Goal: Transaction & Acquisition: Obtain resource

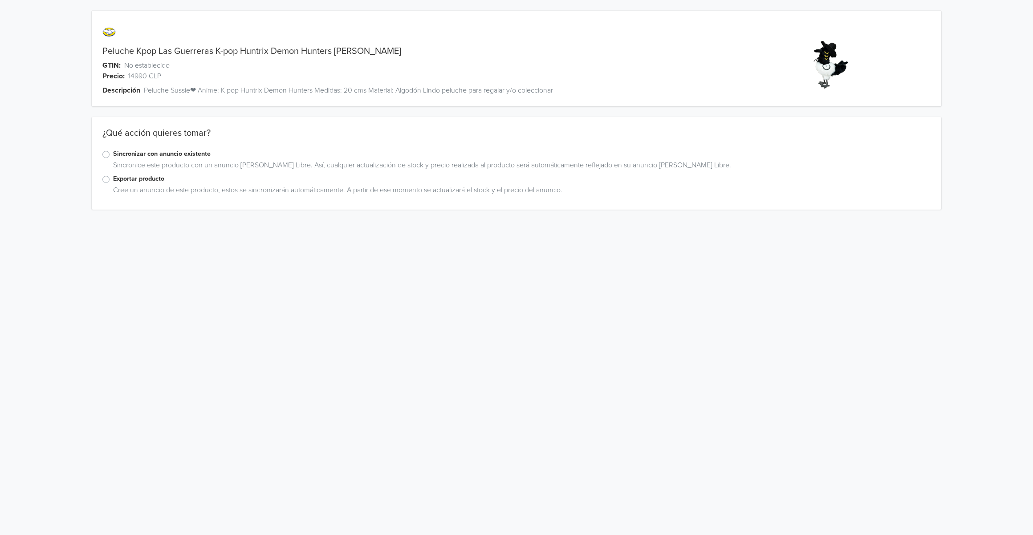
click at [129, 174] on label "Exportar producto" at bounding box center [521, 179] width 817 height 10
click at [0, 0] on input "Exportar producto" at bounding box center [0, 0] width 0 height 0
click at [34, 369] on div "Peluche Kpop Las Guerreras K-pop Huntrix Demon Hunters Sussie GTIN: No establec…" at bounding box center [516, 244] width 1019 height 489
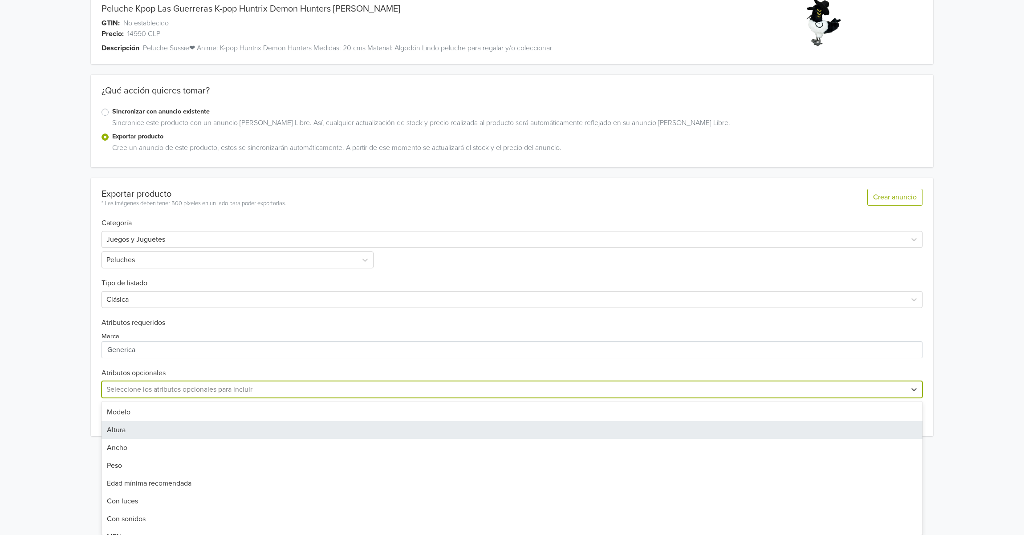
click at [171, 398] on div "32 results available. Use Up and Down to choose options, press Enter to select …" at bounding box center [511, 389] width 821 height 17
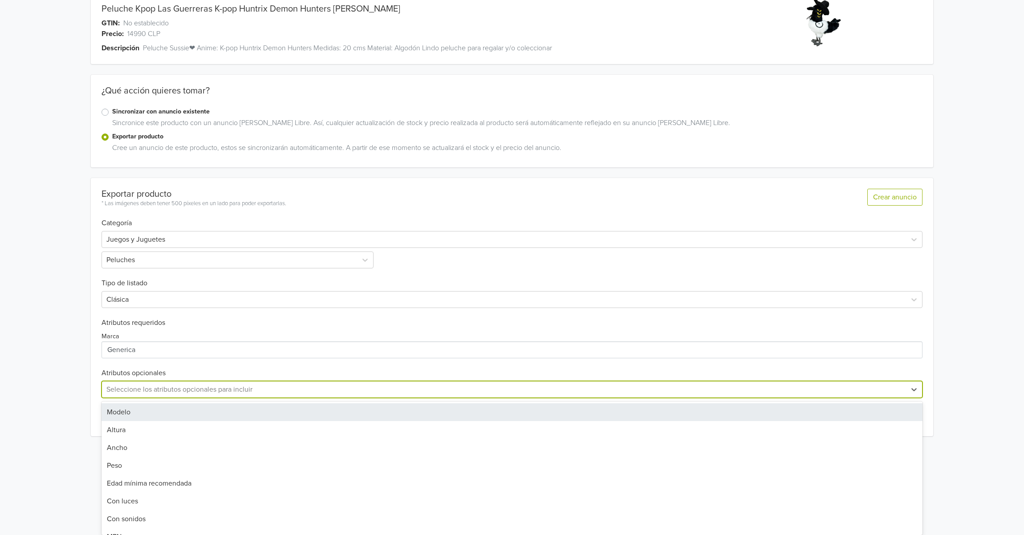
click at [143, 412] on div "Modelo" at bounding box center [511, 412] width 821 height 18
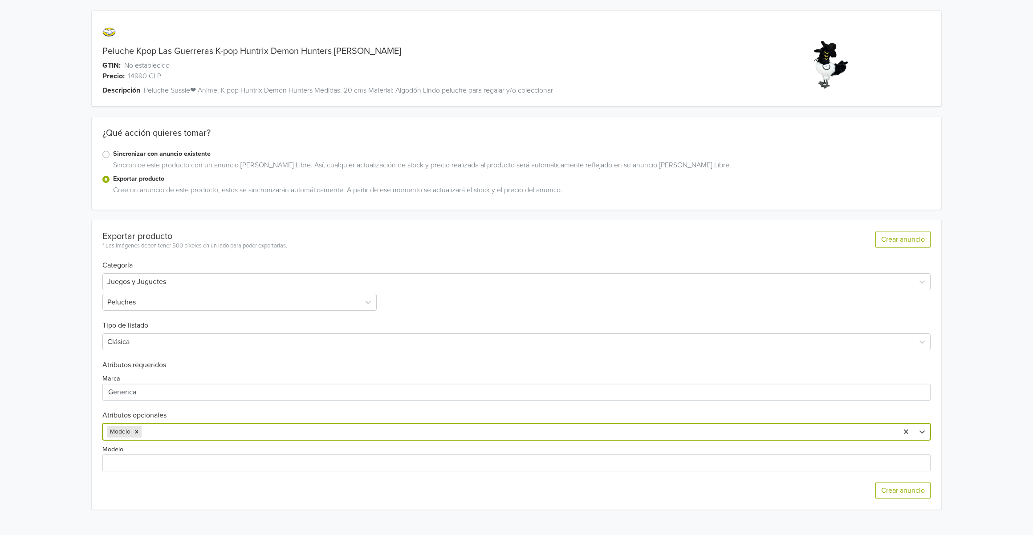
click at [174, 438] on div at bounding box center [518, 432] width 750 height 12
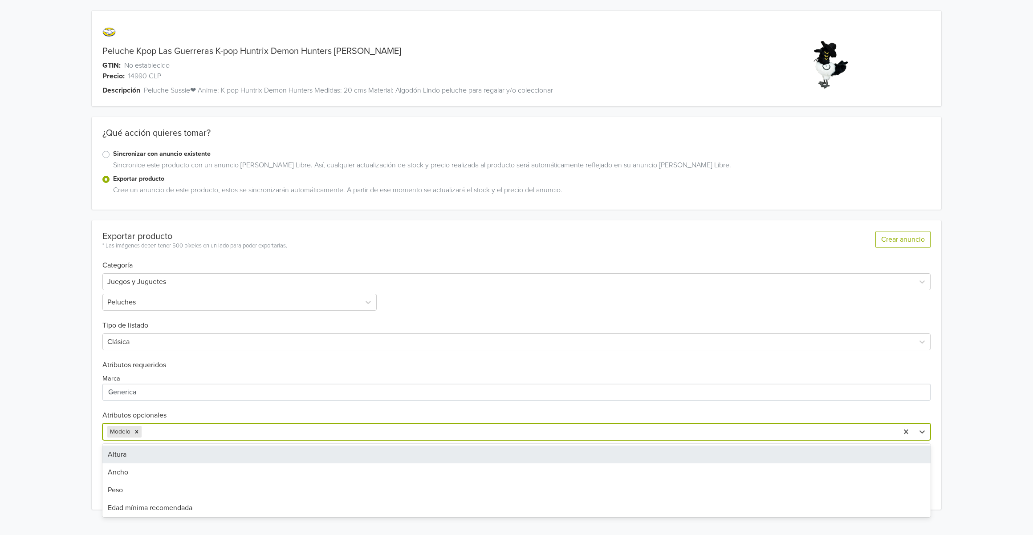
click at [145, 454] on div "Altura" at bounding box center [516, 455] width 828 height 18
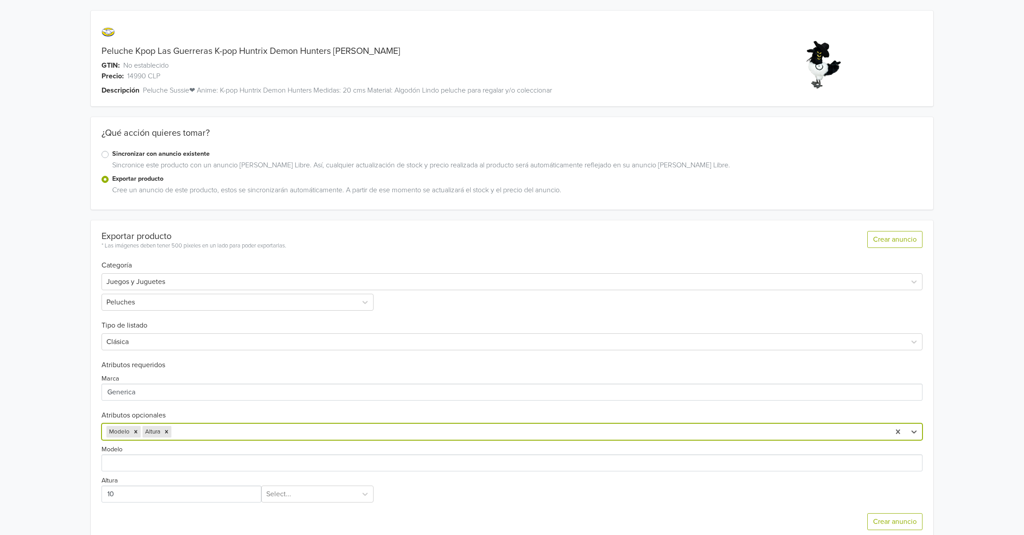
click at [214, 428] on div "option Altura, selected. Modelo Altura" at bounding box center [511, 431] width 821 height 17
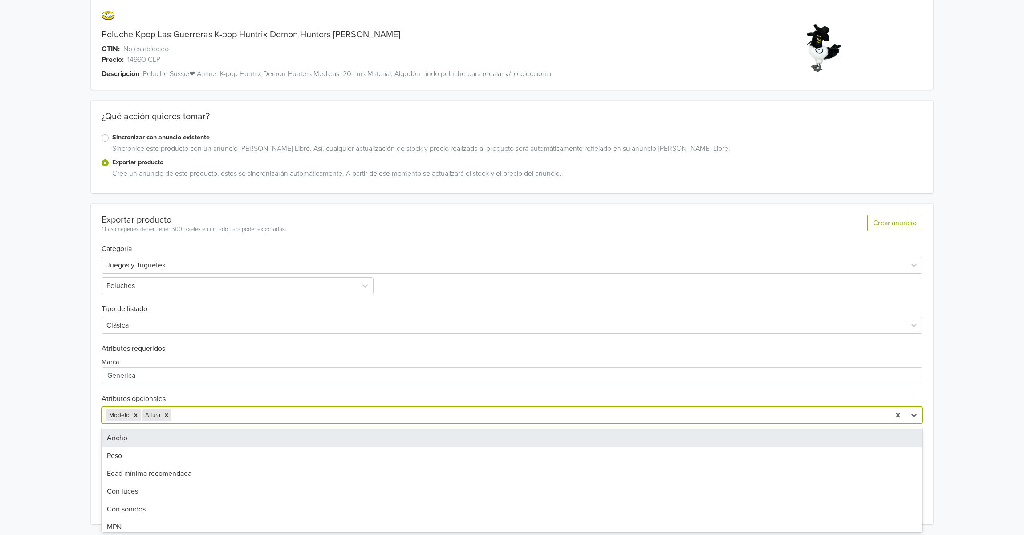
click at [176, 441] on div "Ancho" at bounding box center [511, 438] width 821 height 18
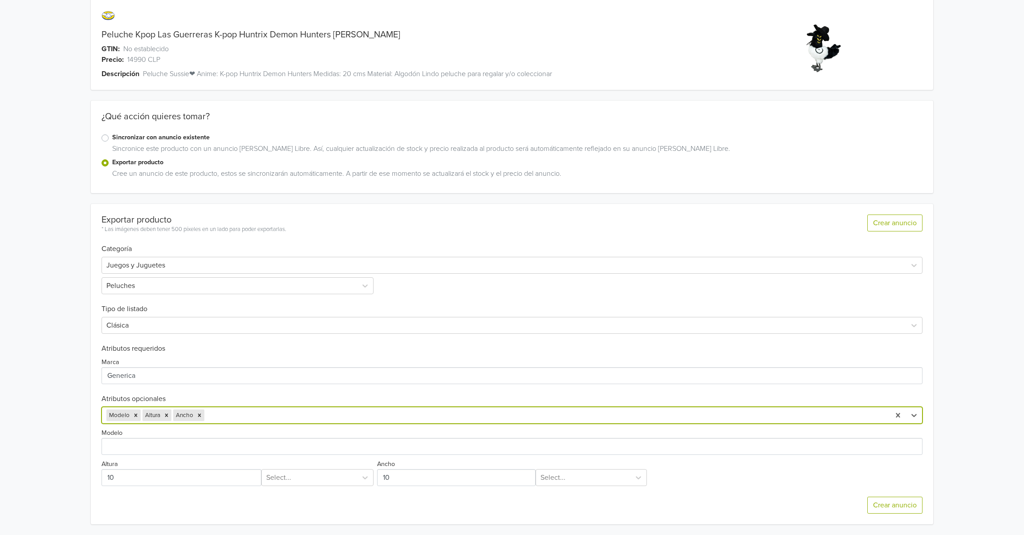
click at [253, 413] on div at bounding box center [545, 415] width 679 height 12
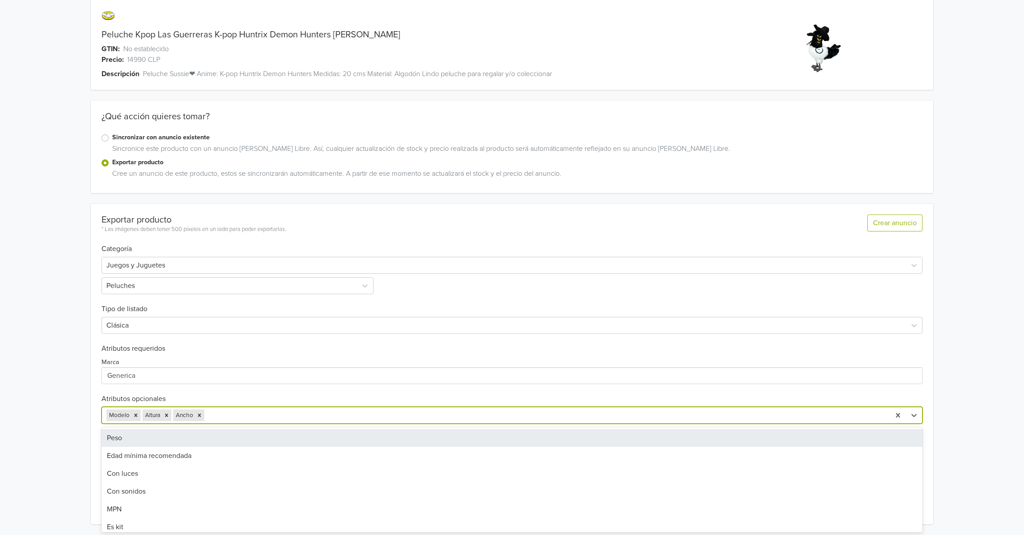
click at [185, 436] on div "Peso" at bounding box center [511, 438] width 821 height 18
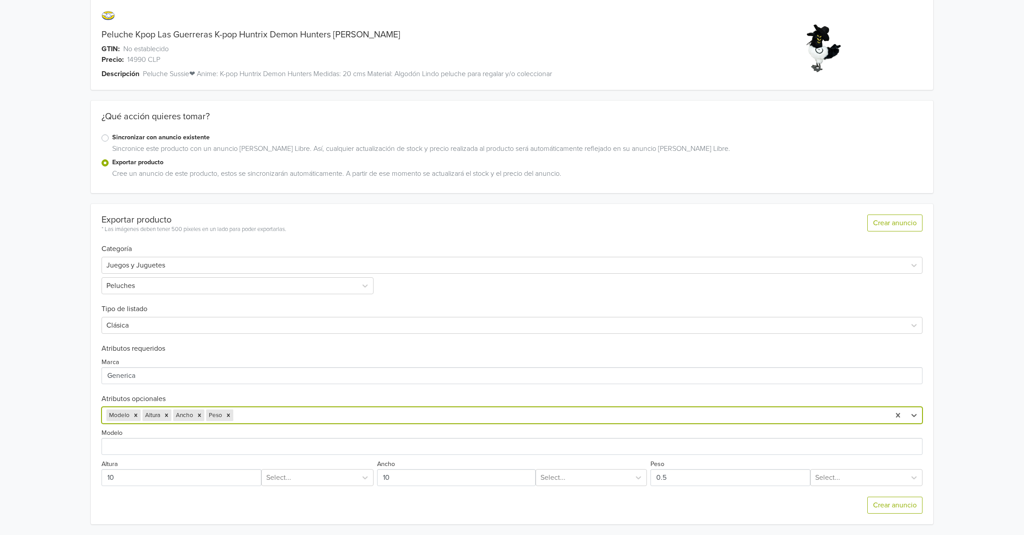
click at [288, 420] on div "Modelo Altura Ancho Peso" at bounding box center [496, 415] width 788 height 16
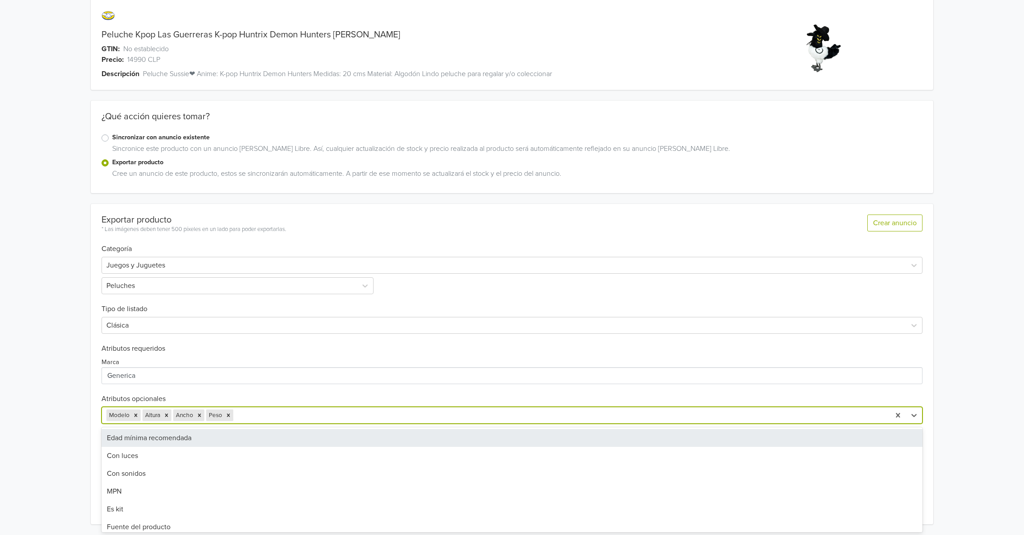
click at [244, 442] on div "Edad mínima recomendada" at bounding box center [511, 438] width 821 height 18
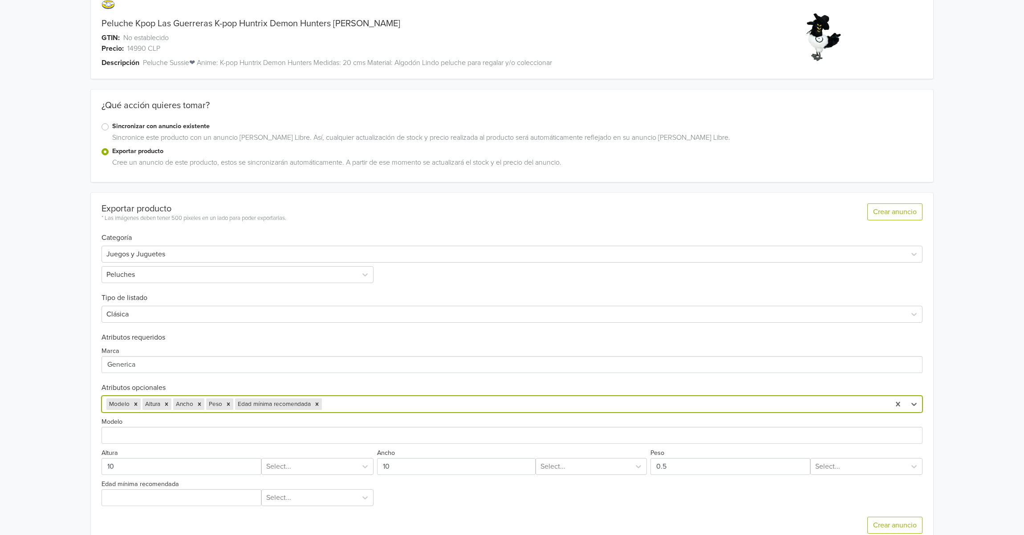
click at [369, 403] on div "option Edad mínima recomendada, selected. Modelo Altura Ancho Peso Edad mínima …" at bounding box center [511, 404] width 821 height 17
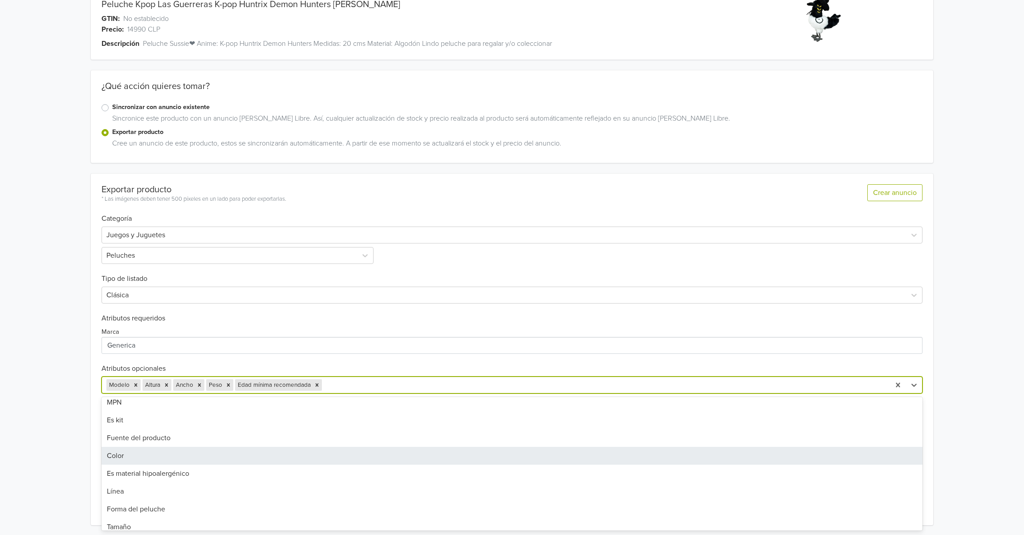
scroll to position [59, 0]
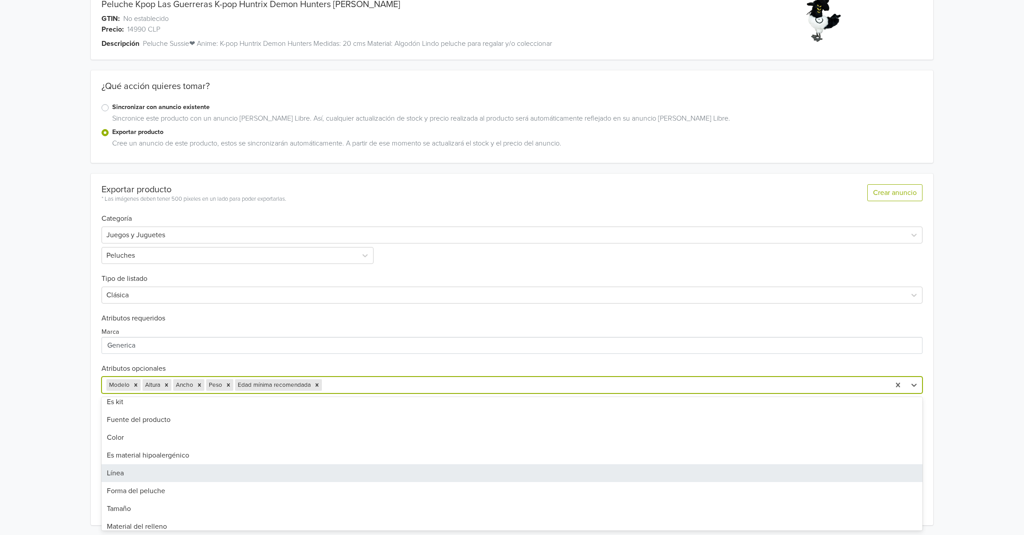
click at [202, 470] on div "Línea" at bounding box center [511, 473] width 821 height 18
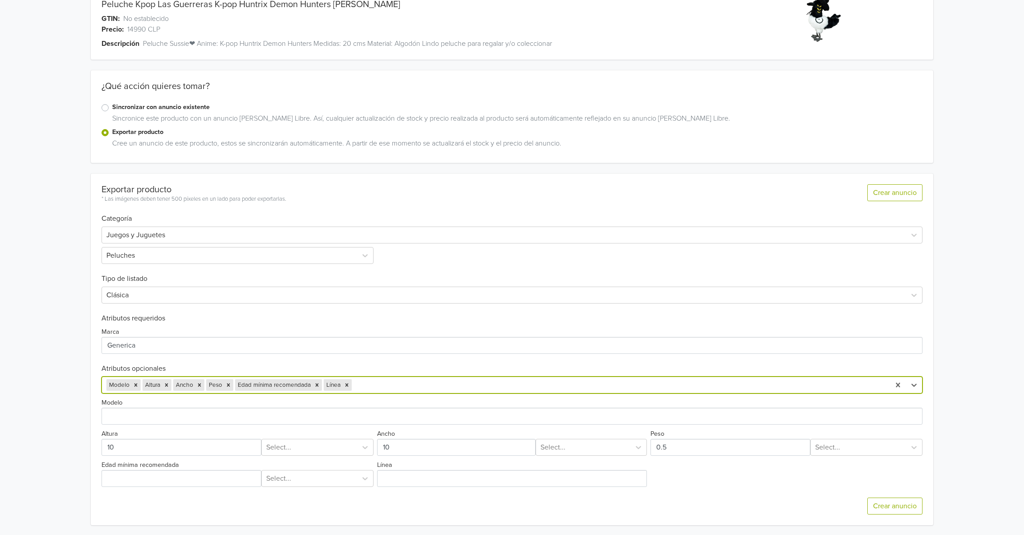
click at [387, 384] on div at bounding box center [619, 385] width 532 height 12
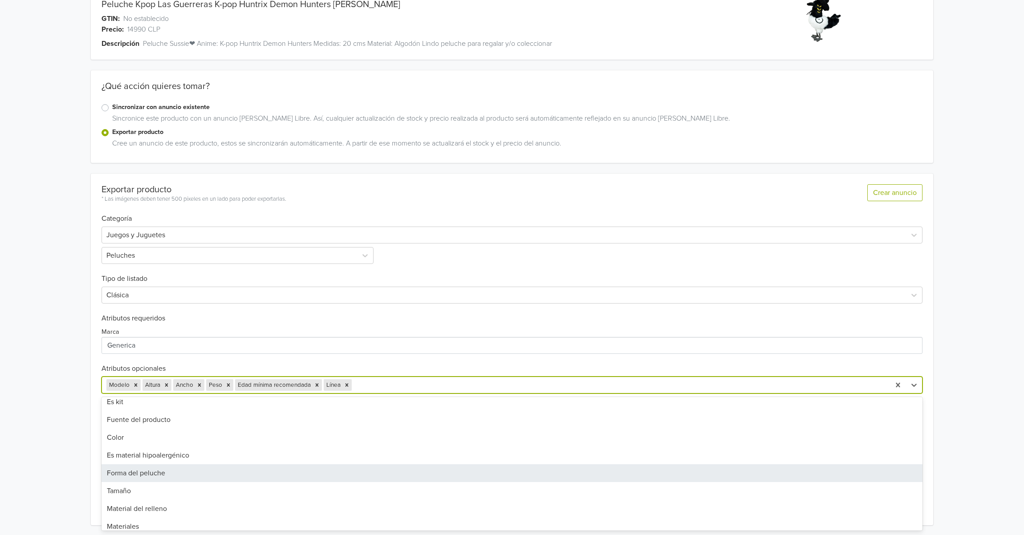
click at [219, 474] on div "Forma del peluche" at bounding box center [511, 473] width 821 height 18
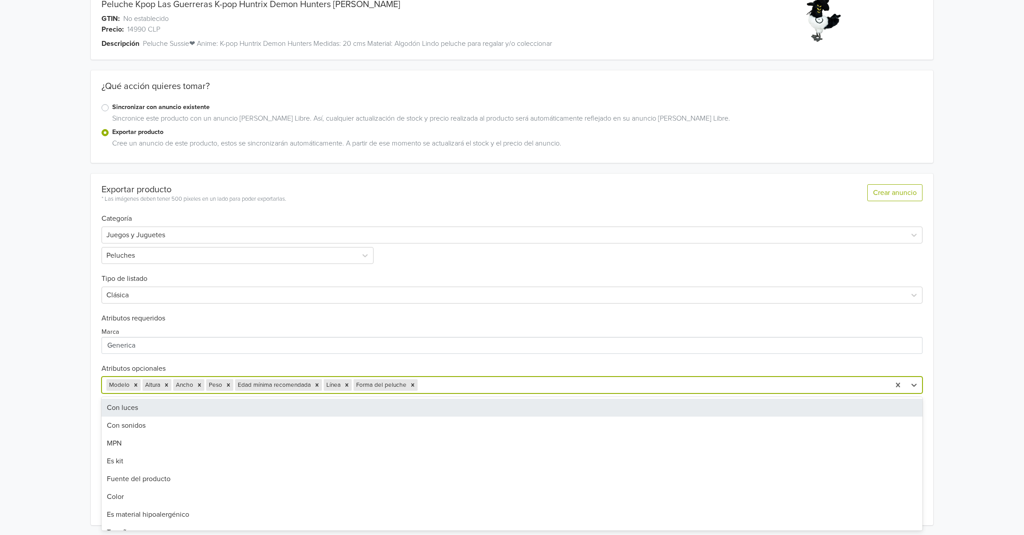
click at [474, 390] on div at bounding box center [652, 385] width 466 height 12
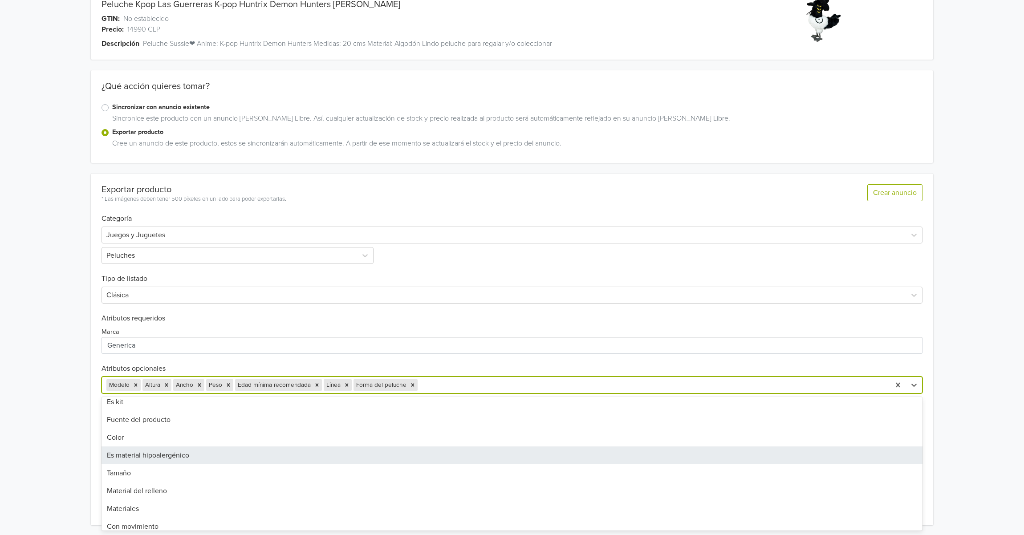
scroll to position [118, 0]
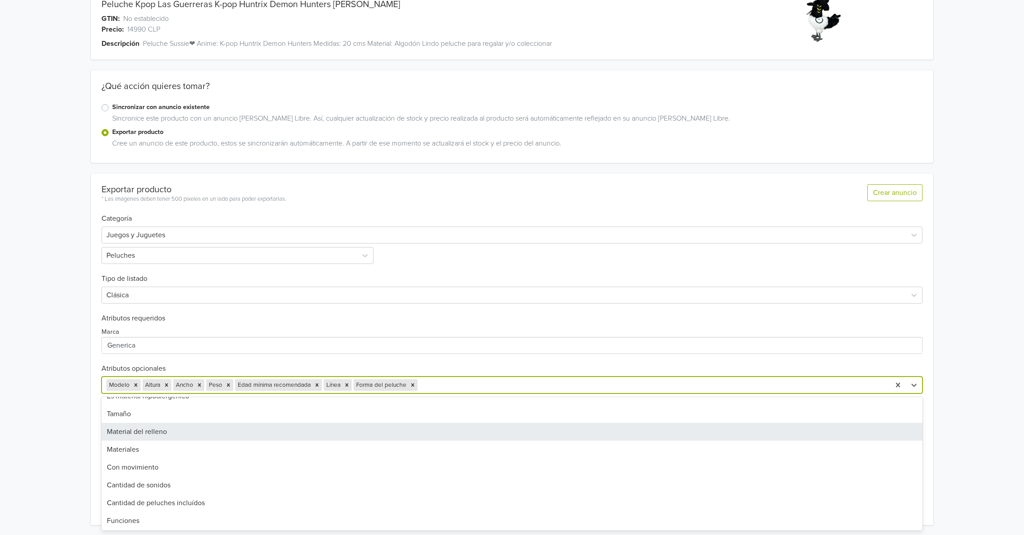
click at [278, 440] on div "Material del relleno" at bounding box center [511, 432] width 821 height 18
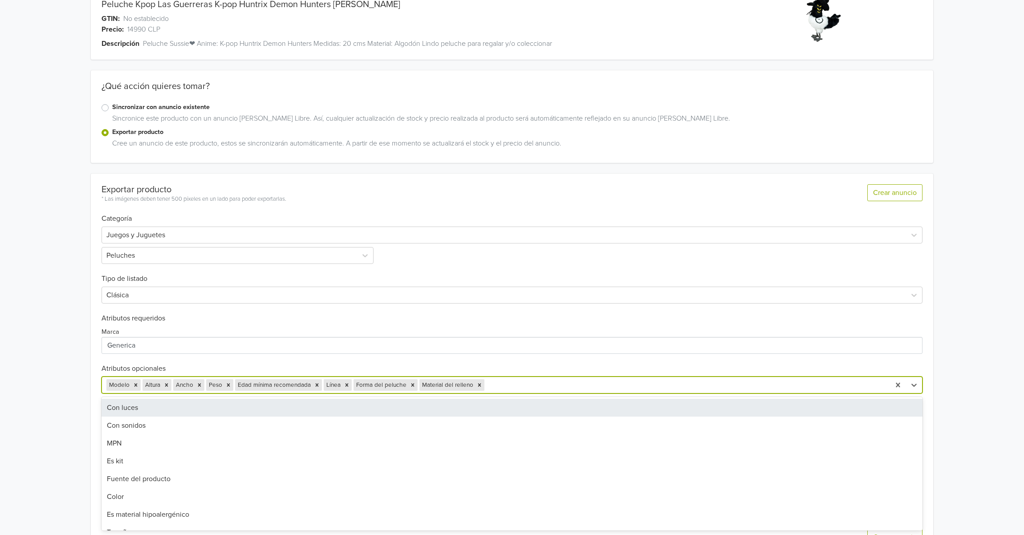
click at [526, 384] on div at bounding box center [685, 385] width 399 height 12
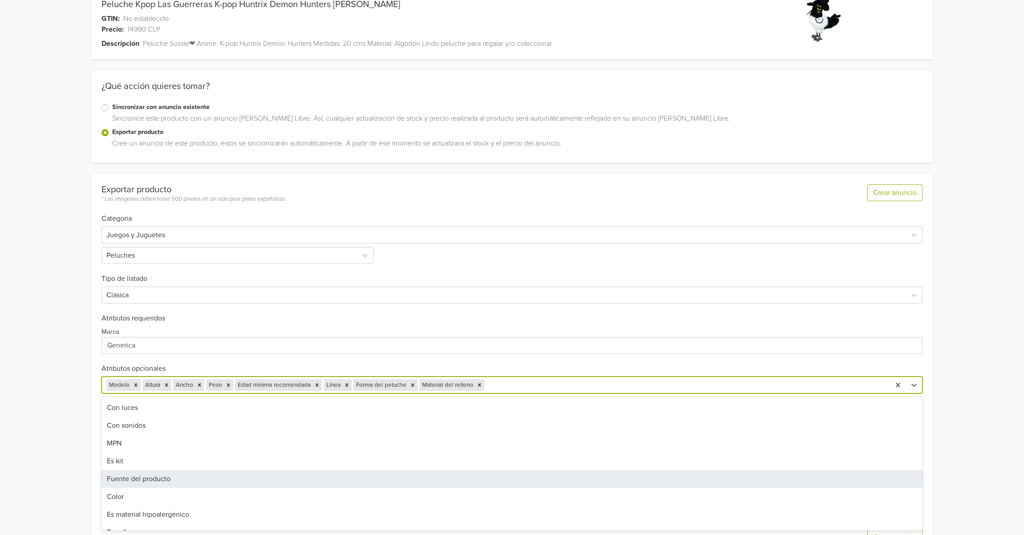
scroll to position [59, 0]
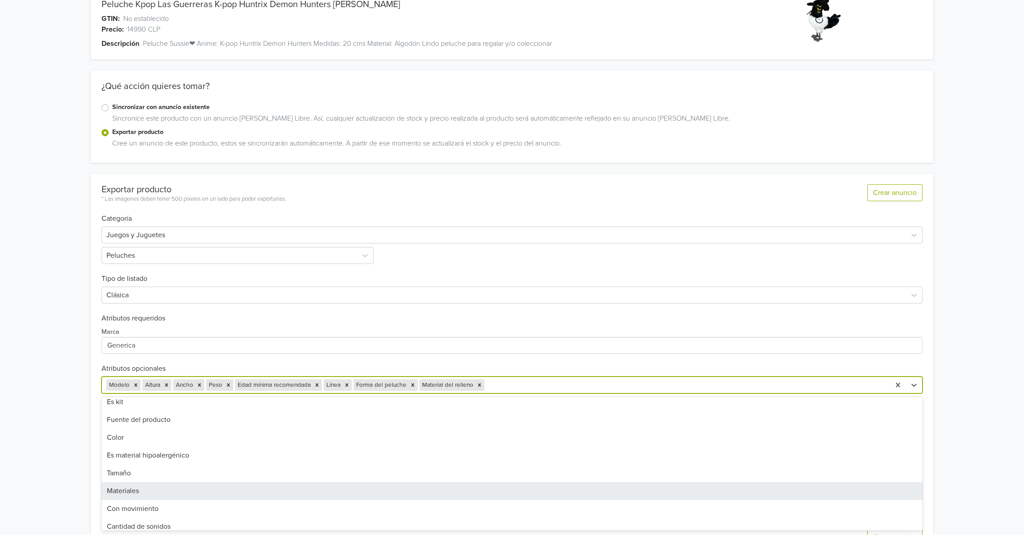
drag, startPoint x: 235, startPoint y: 491, endPoint x: 240, endPoint y: 488, distance: 5.6
click at [236, 490] on div "Materiales" at bounding box center [511, 491] width 821 height 18
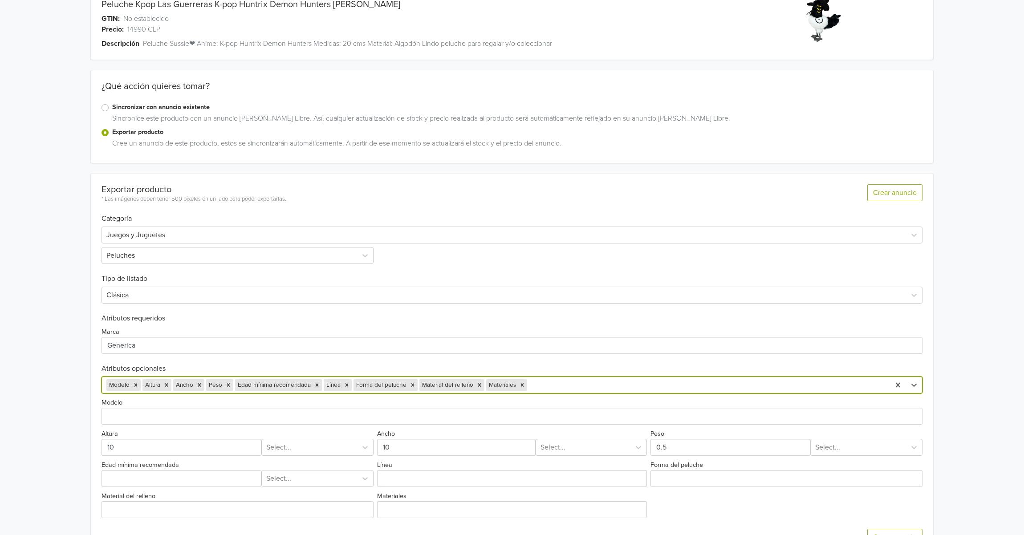
click at [577, 386] on div at bounding box center [707, 385] width 357 height 12
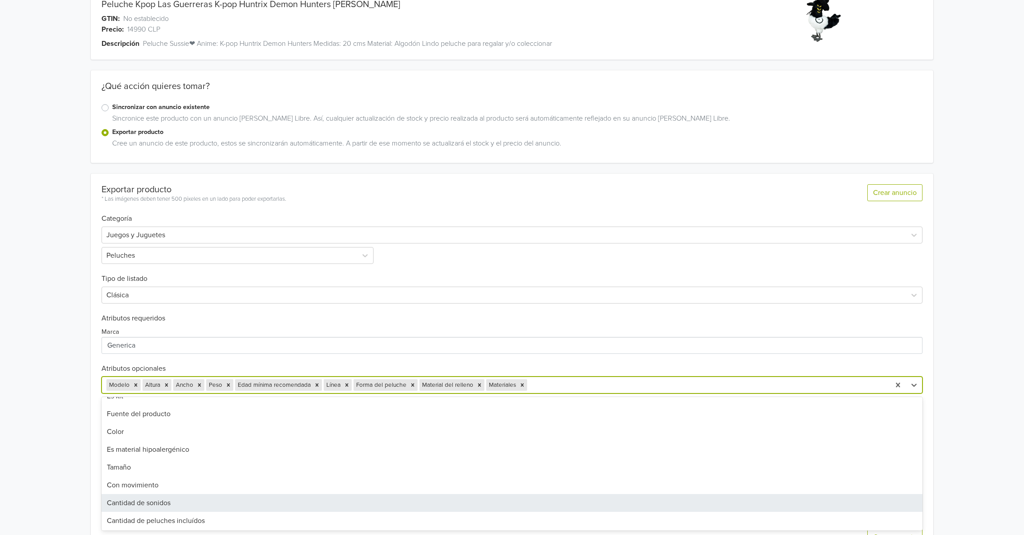
scroll to position [118, 0]
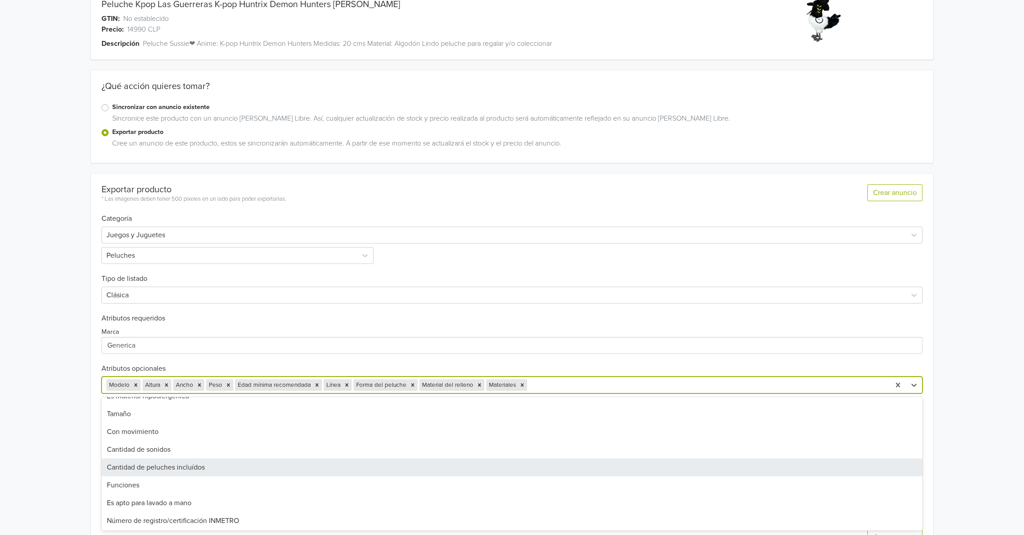
click at [250, 463] on div "Cantidad de peluches incluídos" at bounding box center [511, 468] width 821 height 18
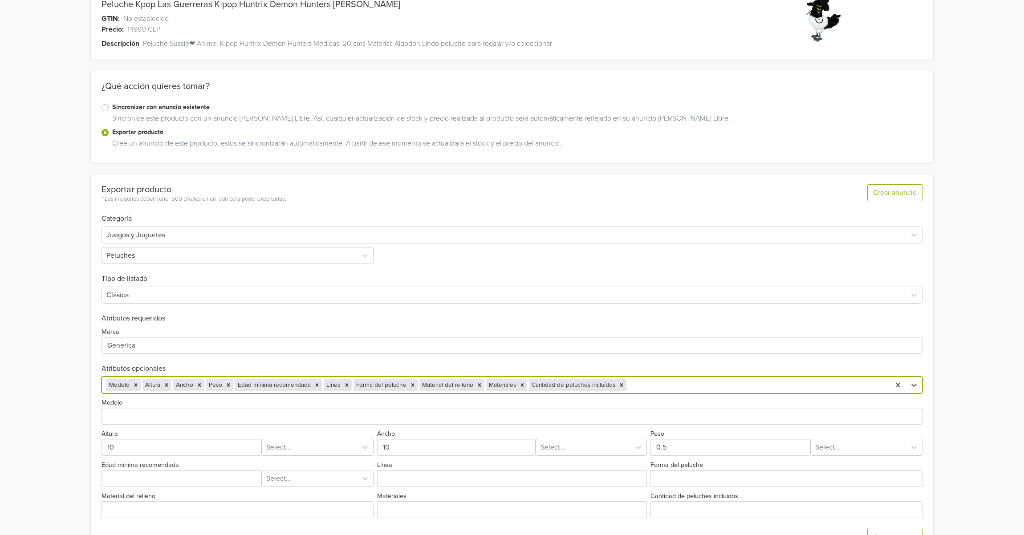
click at [667, 387] on div at bounding box center [756, 385] width 257 height 12
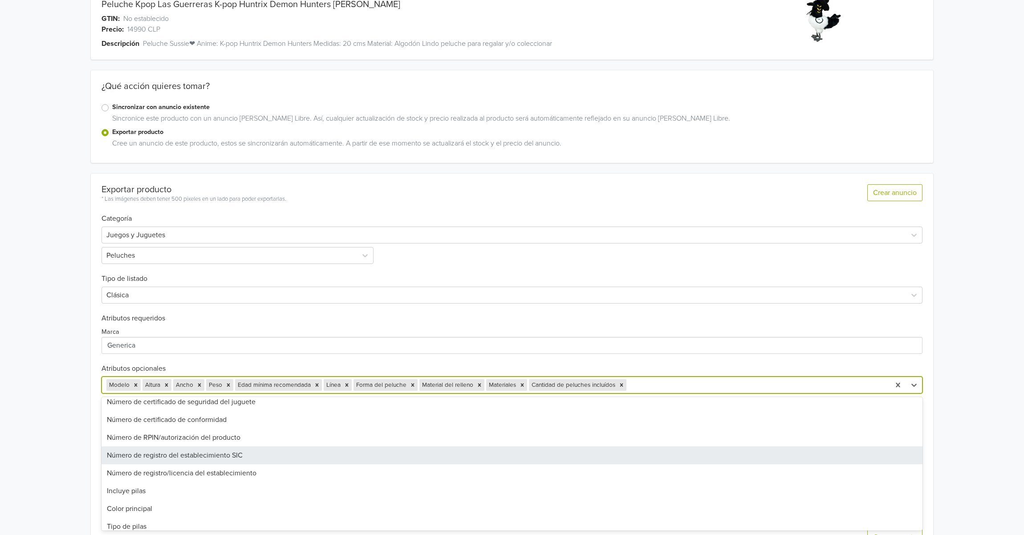
scroll to position [262, 0]
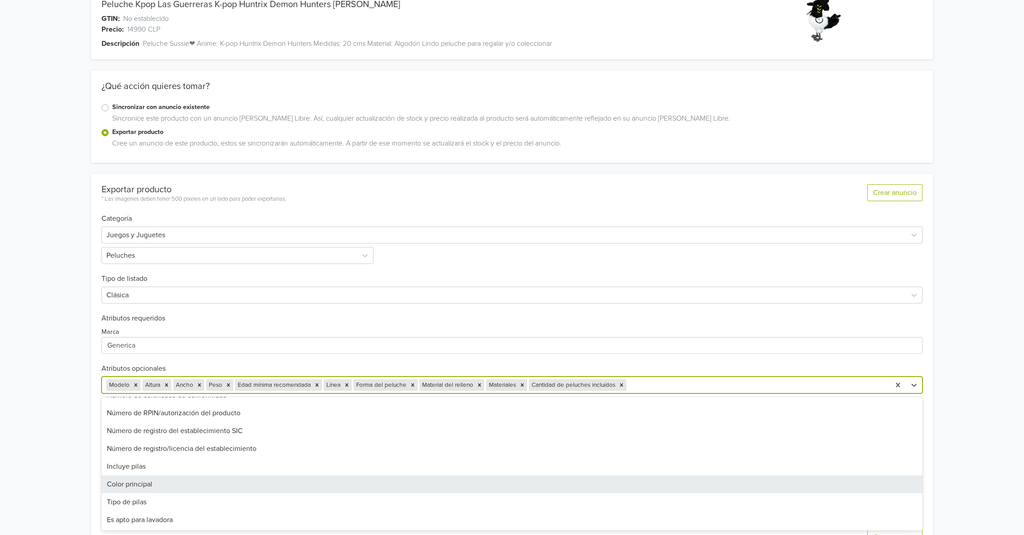
click at [237, 483] on div "Color principal" at bounding box center [511, 484] width 821 height 18
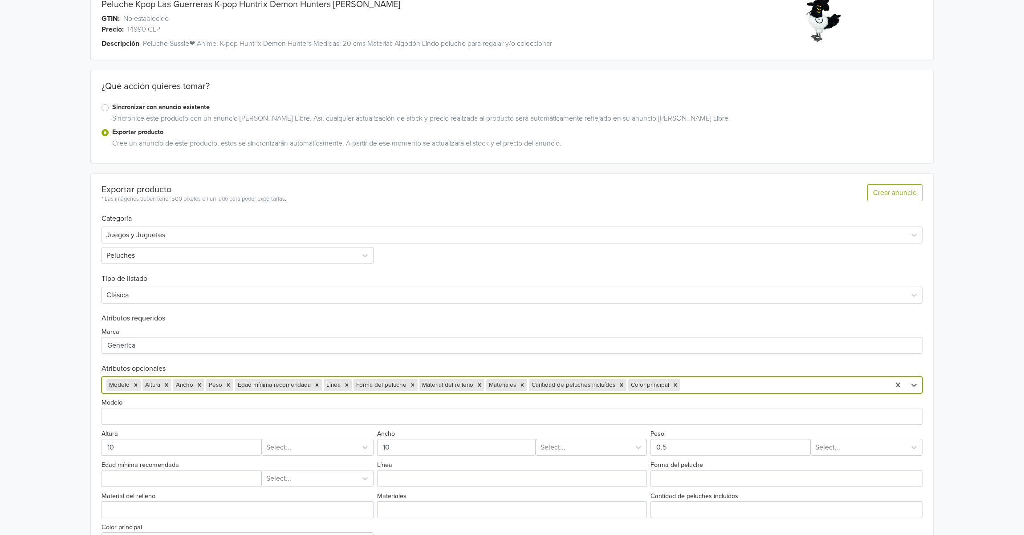
click at [30, 326] on div "Peluche Kpop Las Guerreras K-pop Huntrix Demon Hunters Sussie GTIN: No establec…" at bounding box center [512, 275] width 1011 height 645
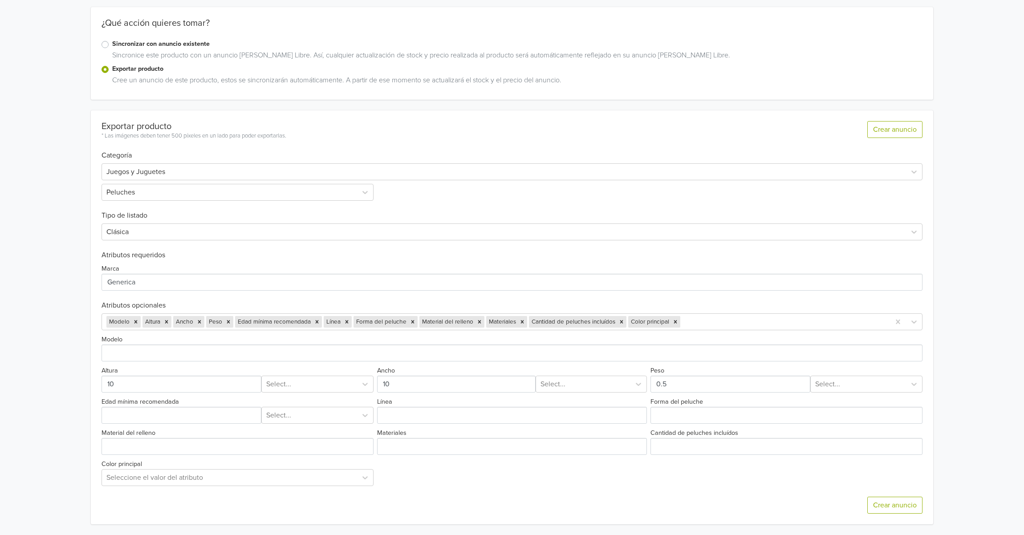
scroll to position [113, 0]
drag, startPoint x: 163, startPoint y: 388, endPoint x: 93, endPoint y: 373, distance: 71.3
click at [97, 383] on div at bounding box center [178, 384] width 166 height 17
type input "20"
click at [314, 385] on div at bounding box center [309, 384] width 86 height 12
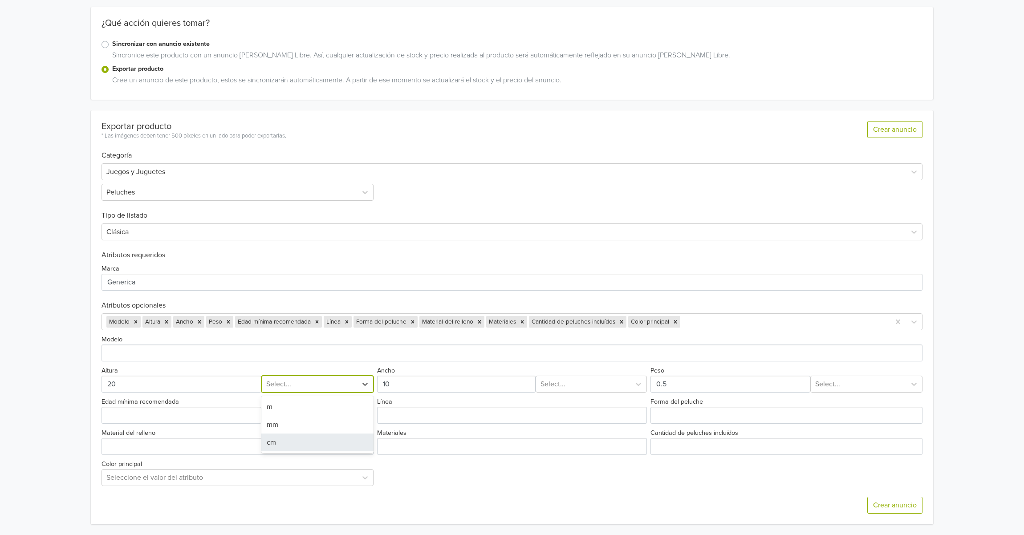
drag, startPoint x: 289, startPoint y: 438, endPoint x: 308, endPoint y: 434, distance: 19.0
click at [293, 438] on div "cm" at bounding box center [317, 443] width 112 height 18
drag, startPoint x: 423, startPoint y: 383, endPoint x: 356, endPoint y: 389, distance: 67.0
click at [356, 389] on div "Modelo Altura cm Ancho Select... Peso Select... Edad mínima recomendada Select.…" at bounding box center [511, 408] width 821 height 156
click at [579, 382] on div at bounding box center [582, 384] width 85 height 12
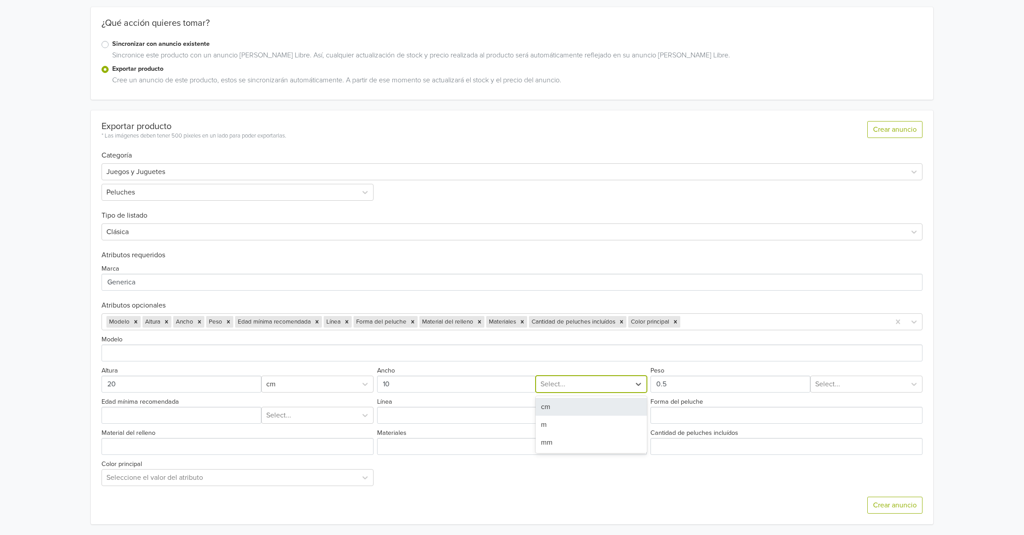
drag, startPoint x: 568, startPoint y: 409, endPoint x: 650, endPoint y: 395, distance: 83.6
click at [569, 409] on div "cm" at bounding box center [591, 407] width 111 height 18
click at [694, 379] on input "Peso" at bounding box center [730, 384] width 160 height 17
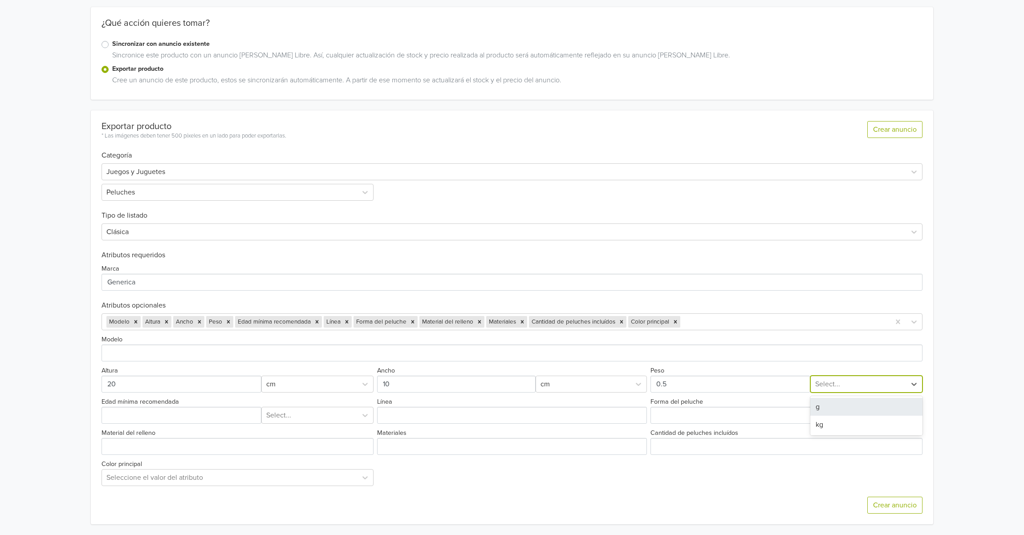
click at [850, 378] on div at bounding box center [858, 384] width 86 height 12
drag, startPoint x: 844, startPoint y: 414, endPoint x: 821, endPoint y: 411, distance: 23.4
click at [844, 416] on div "kg" at bounding box center [866, 425] width 112 height 18
click at [822, 378] on div at bounding box center [858, 384] width 86 height 12
drag, startPoint x: 819, startPoint y: 411, endPoint x: 800, endPoint y: 410, distance: 19.7
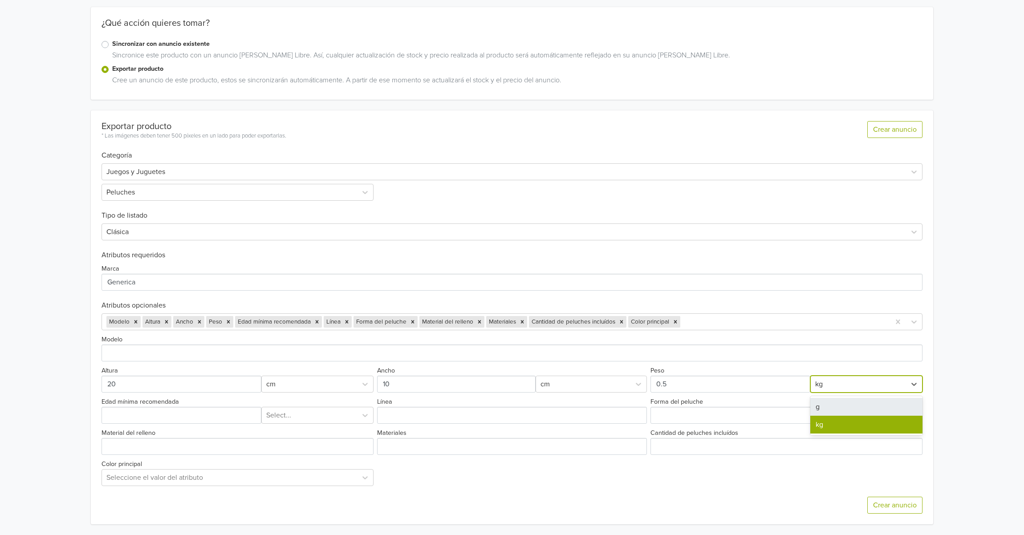
click at [818, 411] on div "g" at bounding box center [866, 407] width 112 height 18
drag, startPoint x: 686, startPoint y: 380, endPoint x: 599, endPoint y: 376, distance: 87.3
click at [606, 377] on div "Modelo Altura cm Ancho cm Peso option g, selected. g Edad mínima recomendada Se…" at bounding box center [511, 408] width 821 height 156
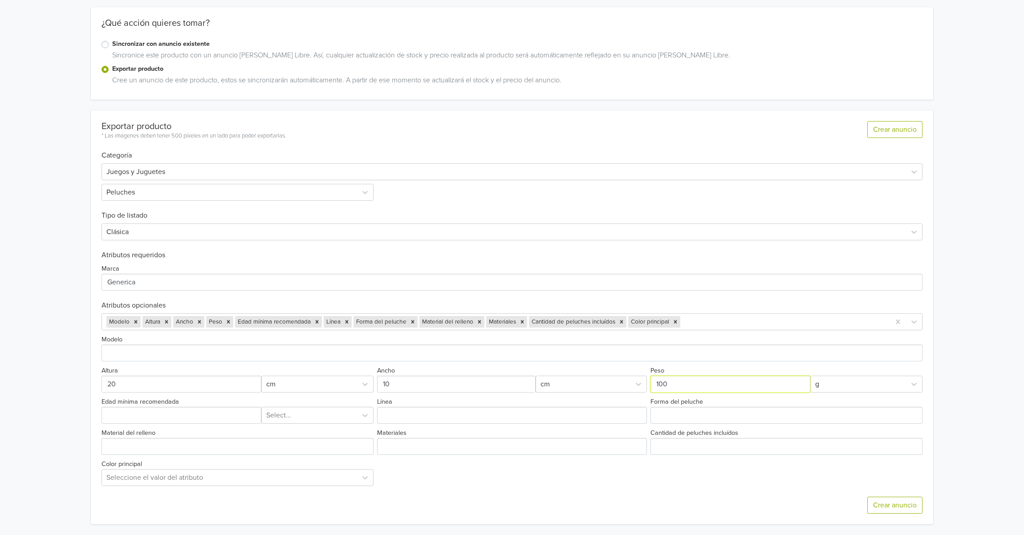
type input "100"
click at [189, 411] on input "Edad mínima recomendada" at bounding box center [181, 415] width 160 height 17
click at [306, 414] on div at bounding box center [309, 415] width 86 height 12
click at [284, 448] on div "años" at bounding box center [317, 456] width 112 height 18
drag, startPoint x: 101, startPoint y: 415, endPoint x: 98, endPoint y: 411, distance: 4.8
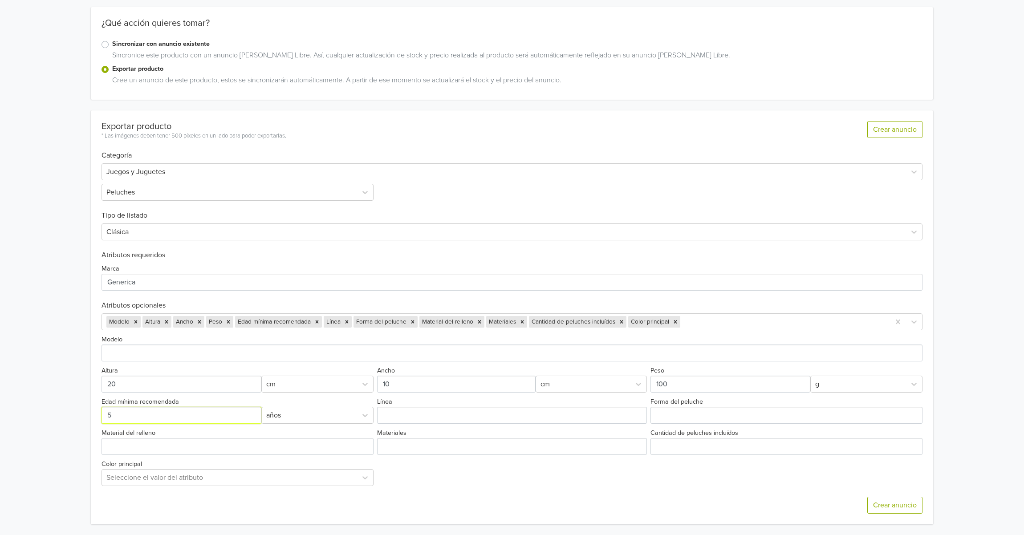
click at [93, 415] on div "Exportar producto * Las imágenes deben tener 500 píxeles en un lado para poder …" at bounding box center [512, 317] width 842 height 414
type input "4"
drag, startPoint x: 405, startPoint y: 402, endPoint x: 406, endPoint y: 410, distance: 7.2
click at [406, 409] on div "Línea" at bounding box center [512, 410] width 274 height 28
click at [405, 412] on input "Línea" at bounding box center [512, 415] width 270 height 17
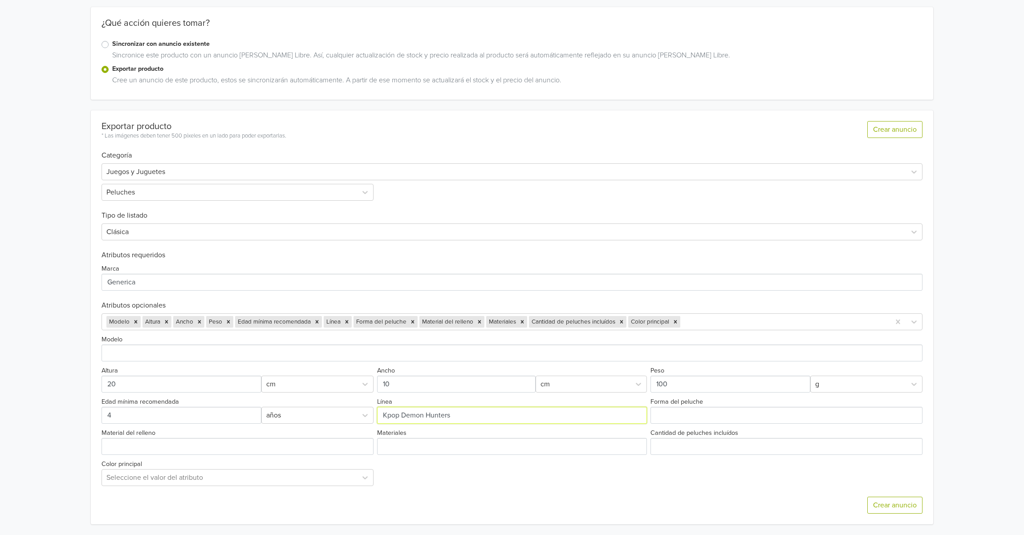
type input "Kpop Demon Hunters"
click at [707, 418] on input "Forma del peluche" at bounding box center [786, 415] width 272 height 17
type input "Cuervo"
click at [251, 452] on input "Material del relleno" at bounding box center [237, 446] width 272 height 17
type input "felpa"
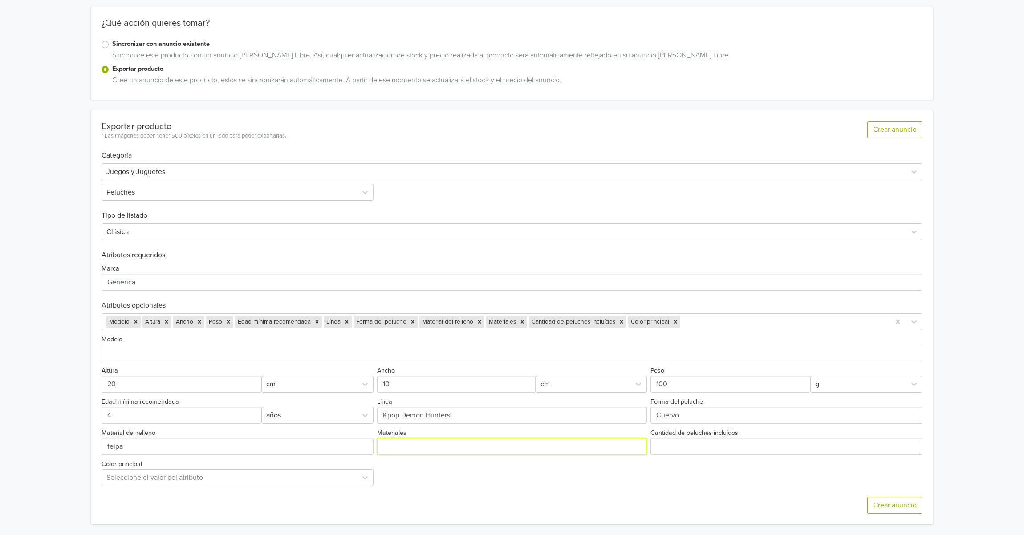
click at [418, 450] on input "Materiales" at bounding box center [512, 446] width 270 height 17
type input "Algodon"
click at [714, 450] on input "Cantidad de peluches incluídos" at bounding box center [786, 446] width 272 height 17
type input "1"
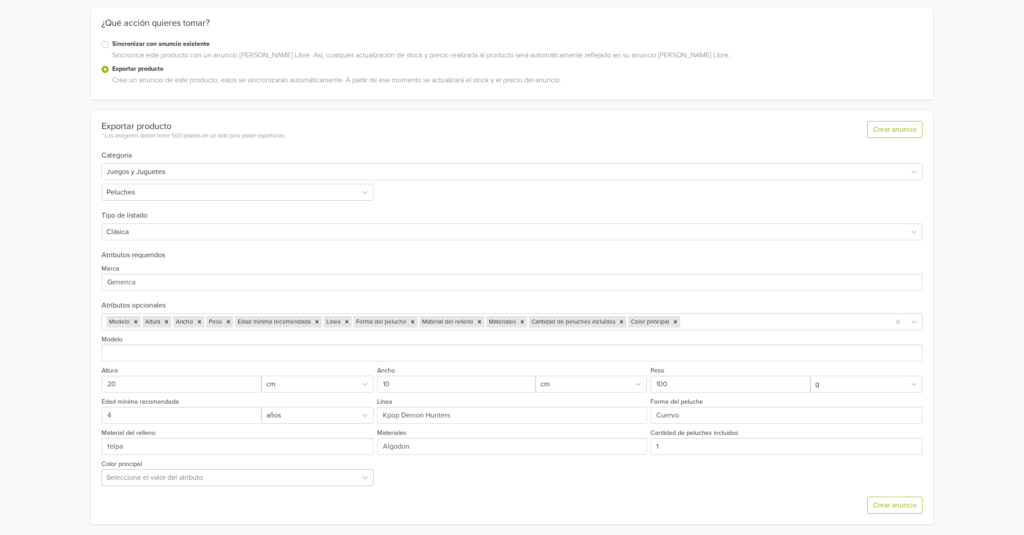
click at [203, 473] on div "Seleccione el valor del atributo" at bounding box center [237, 477] width 272 height 17
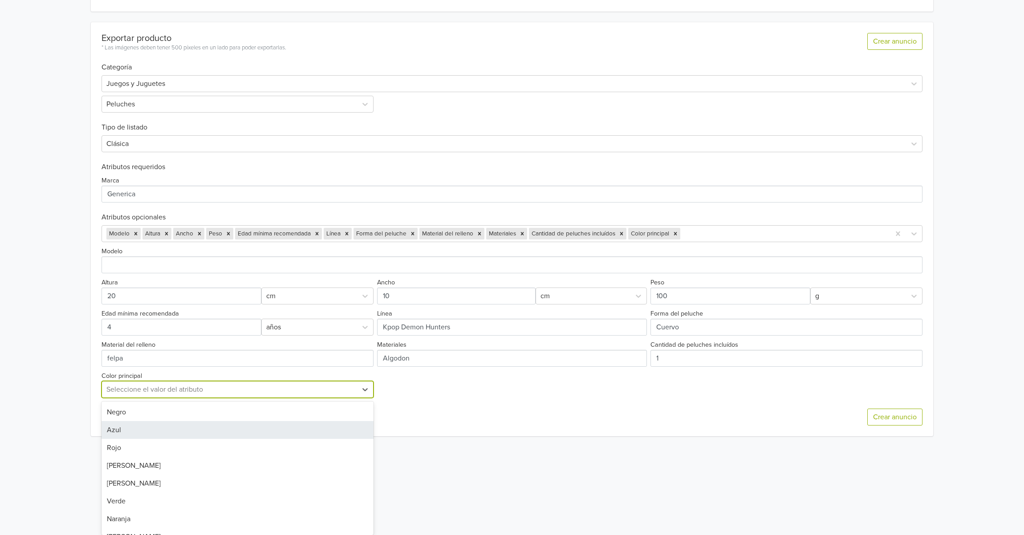
type input "b"
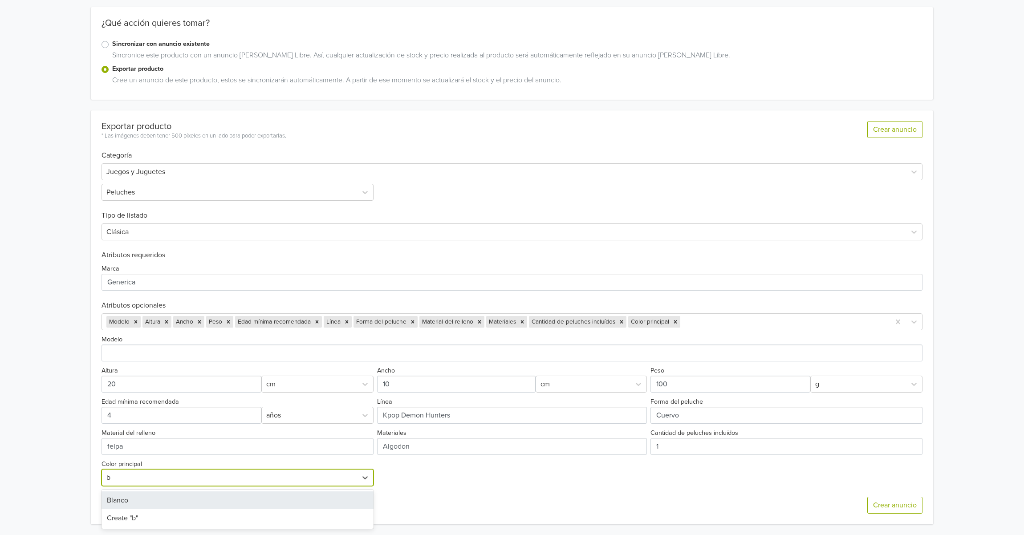
scroll to position [113, 0]
click at [125, 501] on div "Blanco" at bounding box center [237, 500] width 272 height 18
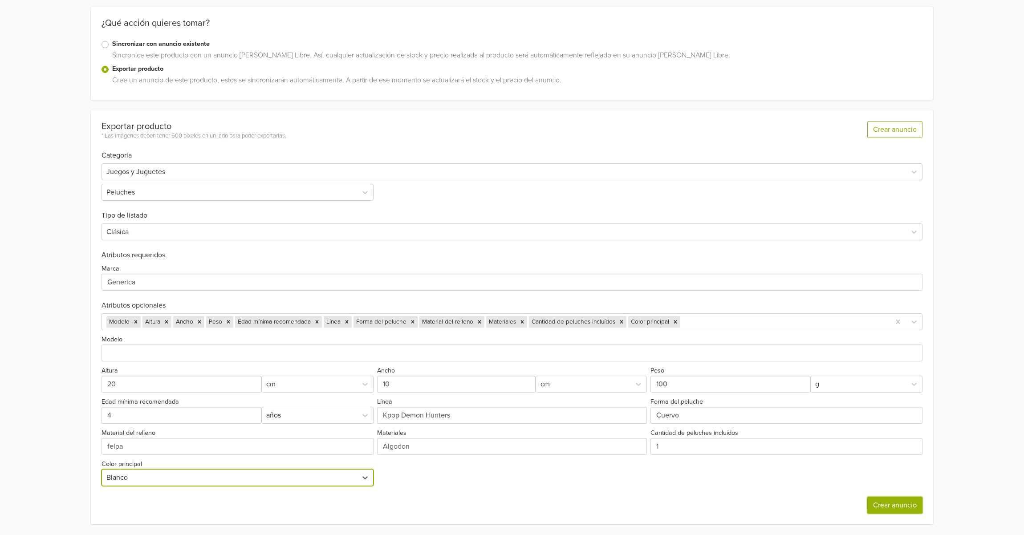
click at [880, 507] on button "Crear anuncio" at bounding box center [894, 505] width 55 height 17
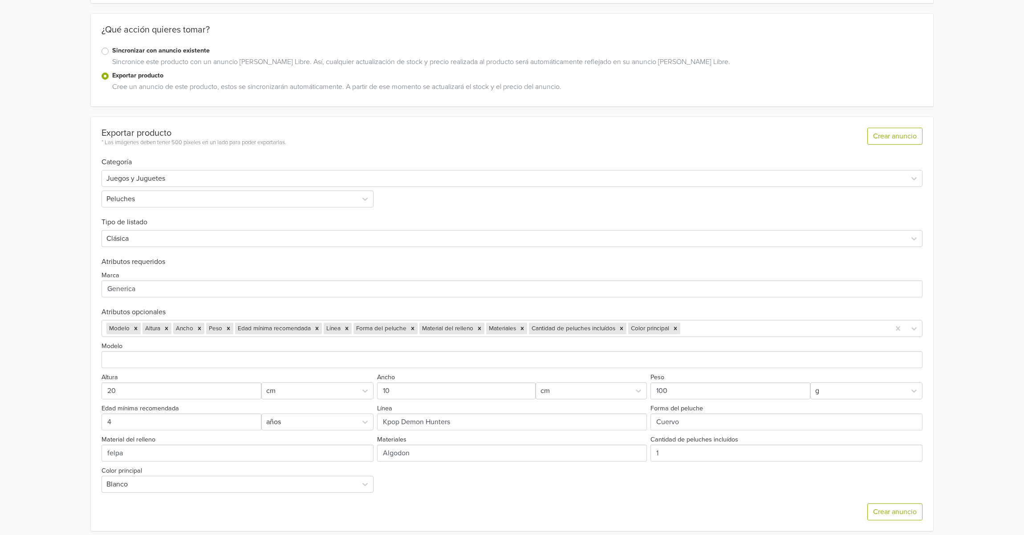
scroll to position [0, 0]
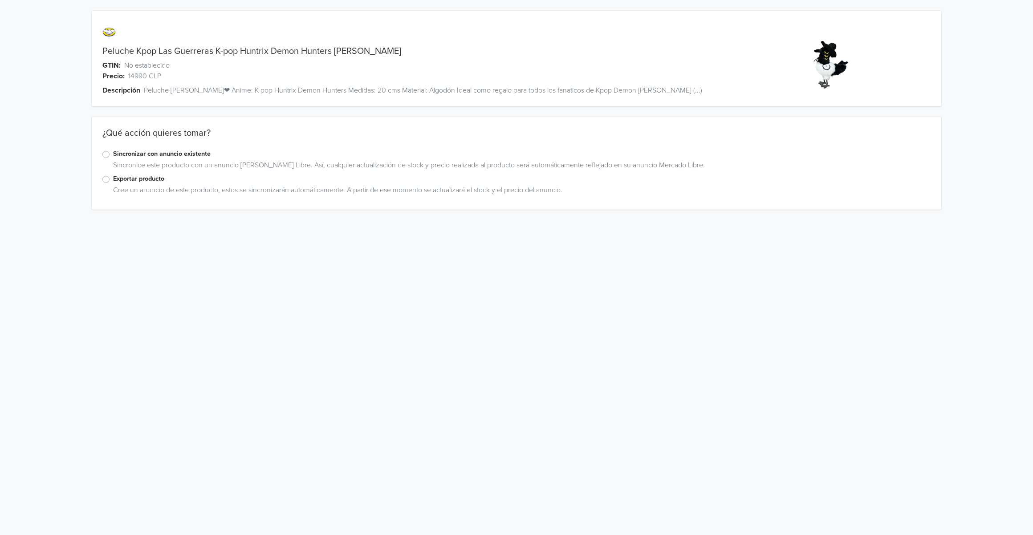
click at [140, 177] on label "Exportar producto" at bounding box center [521, 179] width 817 height 10
click at [0, 0] on input "Exportar producto" at bounding box center [0, 0] width 0 height 0
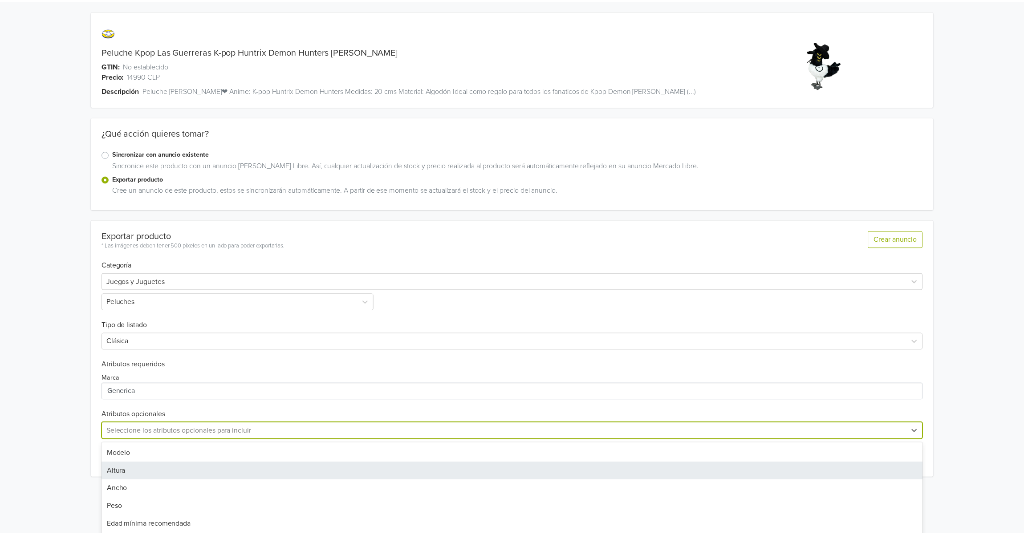
scroll to position [43, 0]
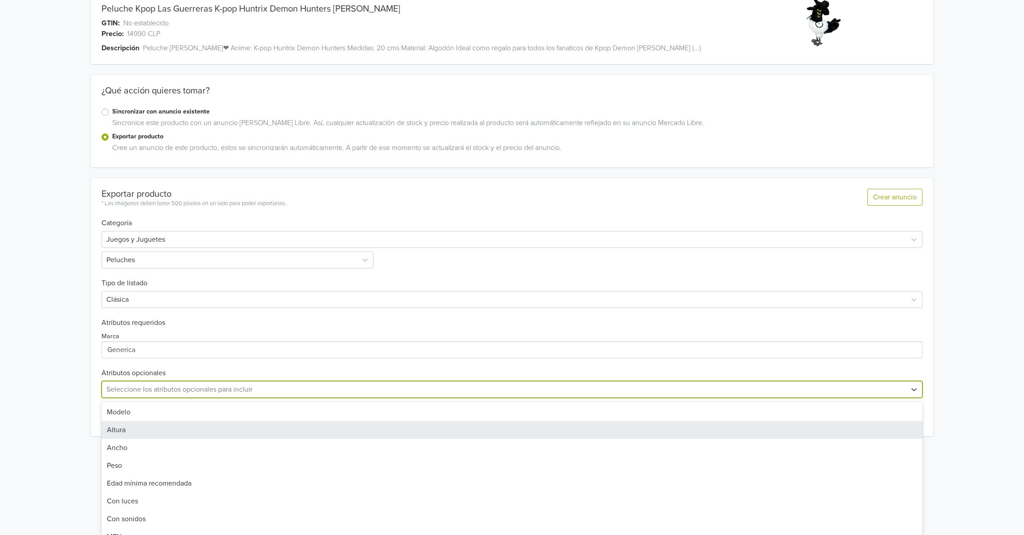
drag, startPoint x: 185, startPoint y: 434, endPoint x: 186, endPoint y: 418, distance: 16.1
click at [186, 398] on div "32 results available. Use Up and Down to choose options, press Enter to select …" at bounding box center [511, 389] width 821 height 17
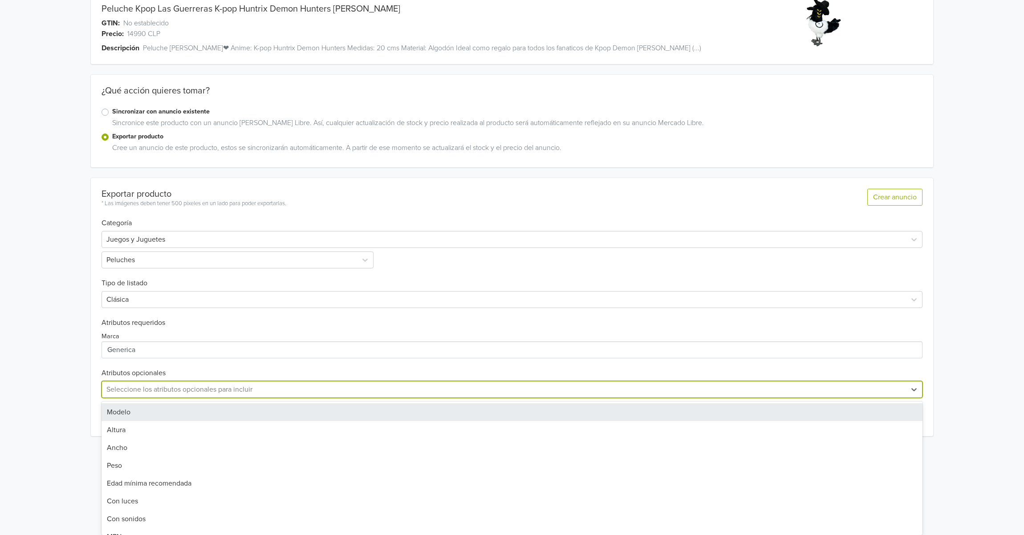
click at [173, 410] on div "Modelo" at bounding box center [511, 412] width 821 height 18
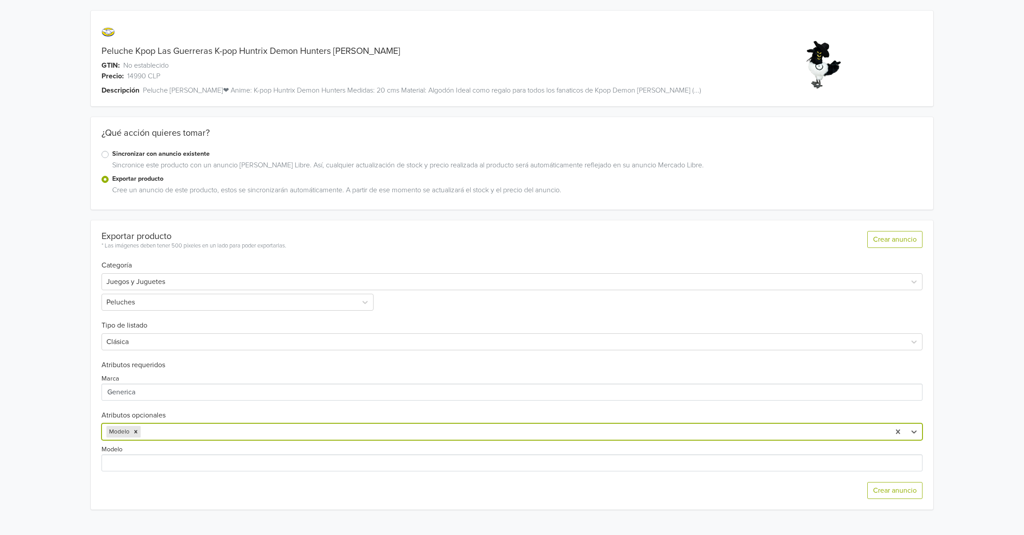
scroll to position [0, 0]
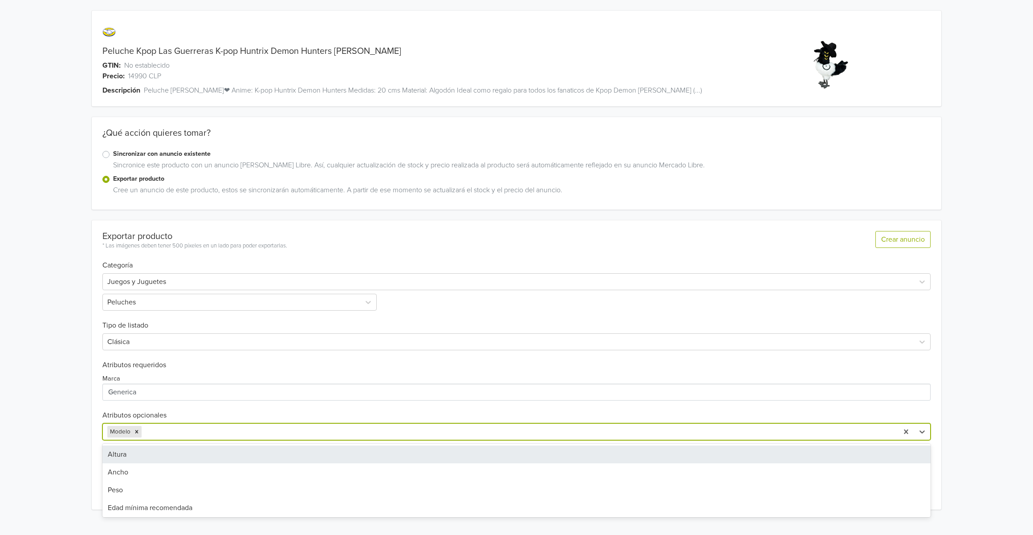
click at [196, 433] on div at bounding box center [518, 432] width 750 height 12
click at [157, 456] on div "Altura" at bounding box center [516, 455] width 828 height 18
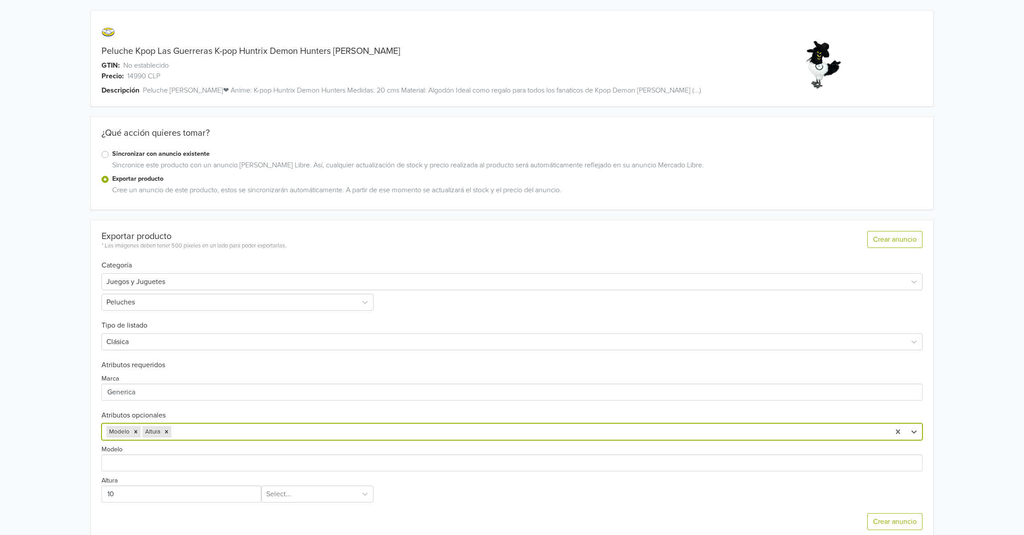
click at [237, 427] on div "option Altura, selected. Modelo Altura" at bounding box center [511, 431] width 821 height 17
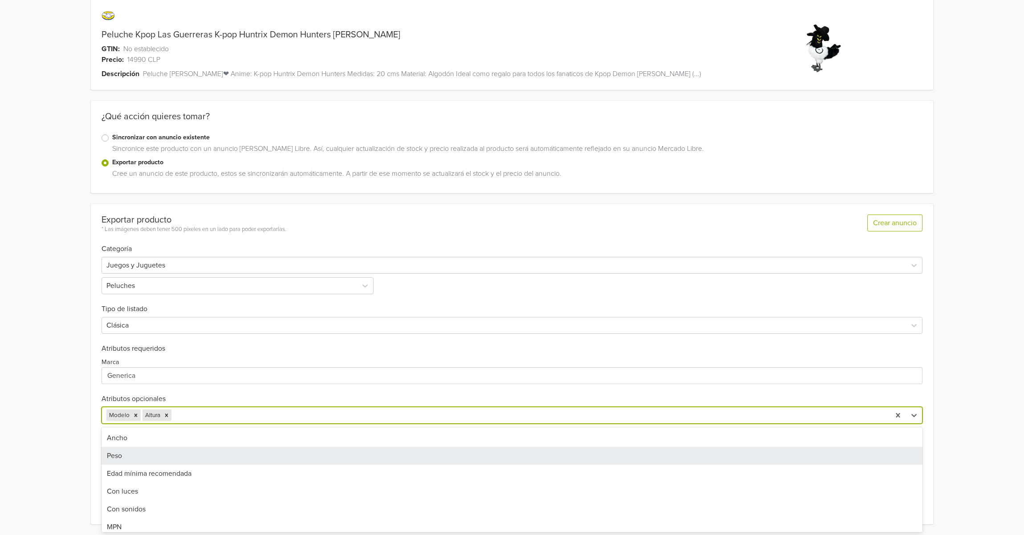
click at [203, 435] on div "Ancho" at bounding box center [511, 438] width 821 height 18
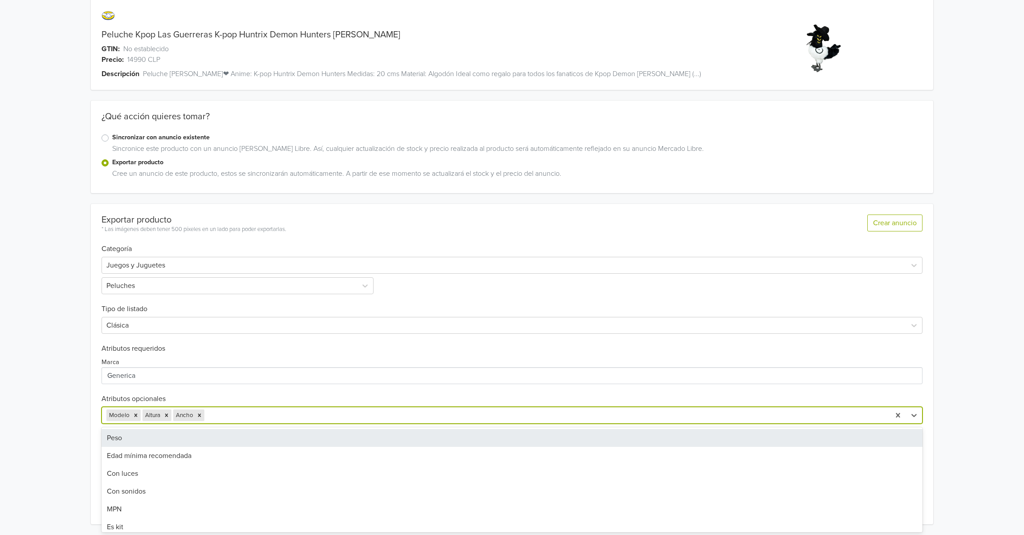
click at [302, 417] on div at bounding box center [545, 415] width 679 height 12
drag, startPoint x: 223, startPoint y: 436, endPoint x: 292, endPoint y: 413, distance: 72.5
click at [226, 436] on div "Peso" at bounding box center [511, 438] width 821 height 18
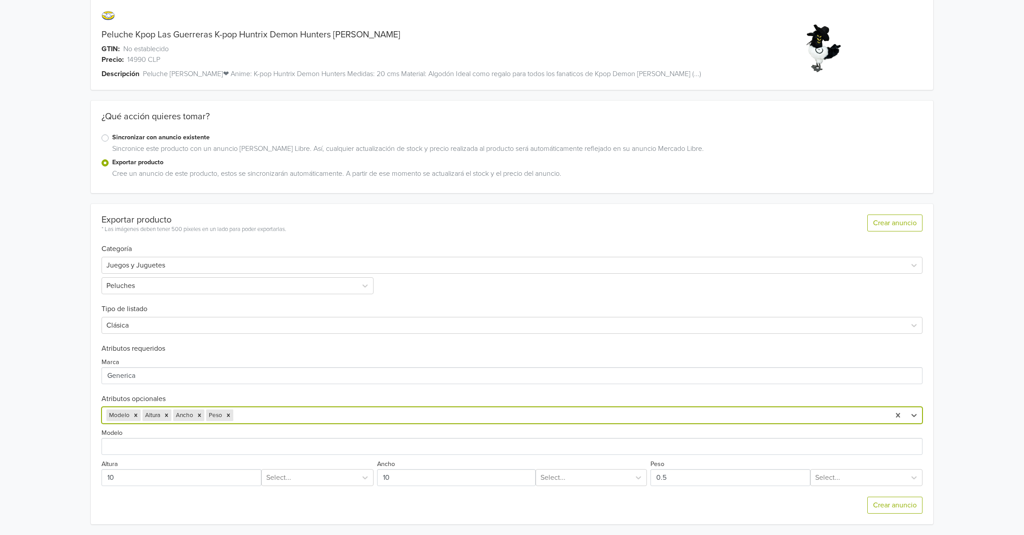
click at [313, 407] on div "Modelo Altura Ancho Peso" at bounding box center [496, 415] width 788 height 16
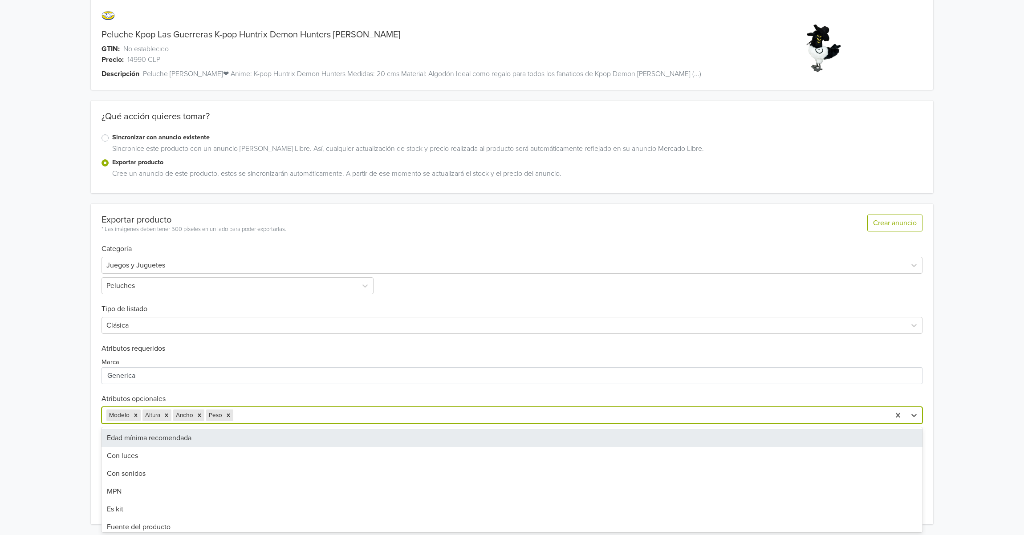
click at [241, 436] on div "Edad mínima recomendada" at bounding box center [511, 438] width 821 height 18
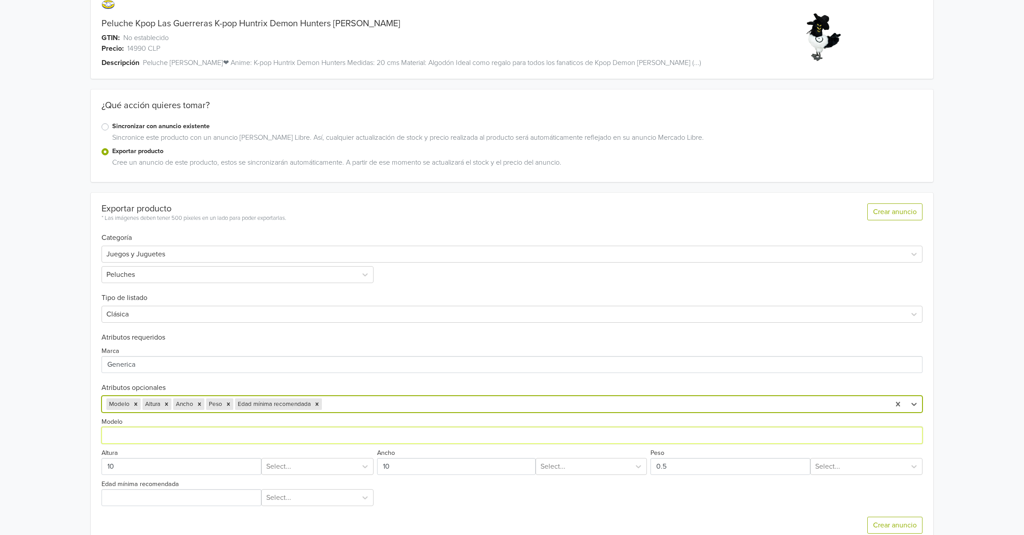
click at [185, 436] on input "Modelo" at bounding box center [511, 435] width 821 height 17
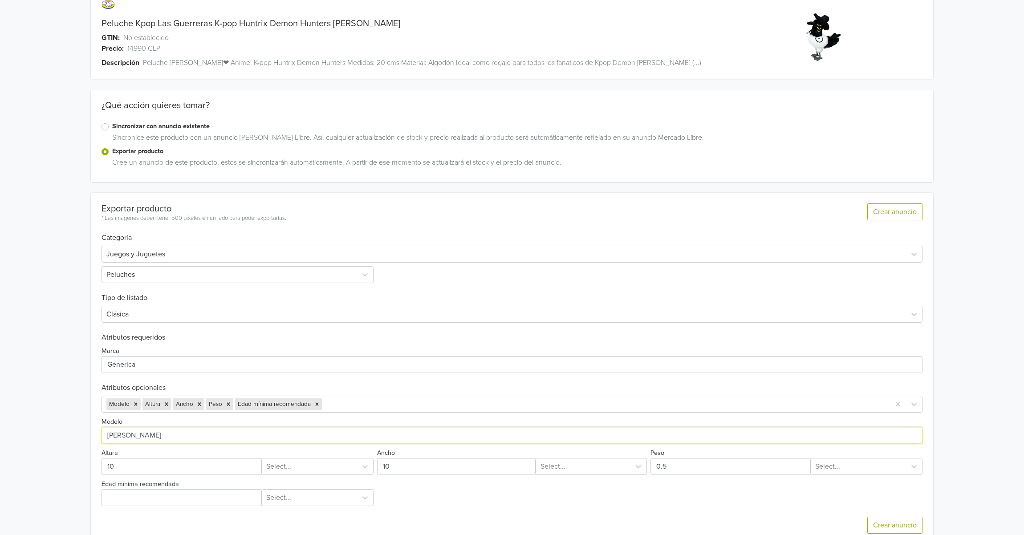
type input "[PERSON_NAME]"
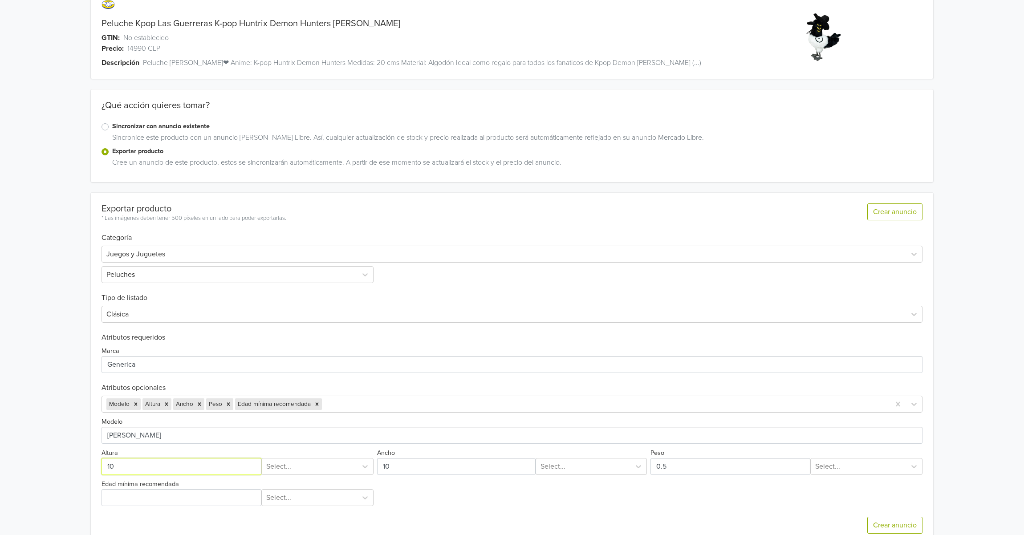
drag, startPoint x: 134, startPoint y: 471, endPoint x: 55, endPoint y: 470, distance: 78.8
click at [55, 470] on div "Peluche Kpop Las Guerreras K-pop Huntrix Demon Hunters Sussie GTIN: No establec…" at bounding box center [512, 263] width 1011 height 583
type input "20"
click at [272, 467] on div at bounding box center [309, 466] width 86 height 12
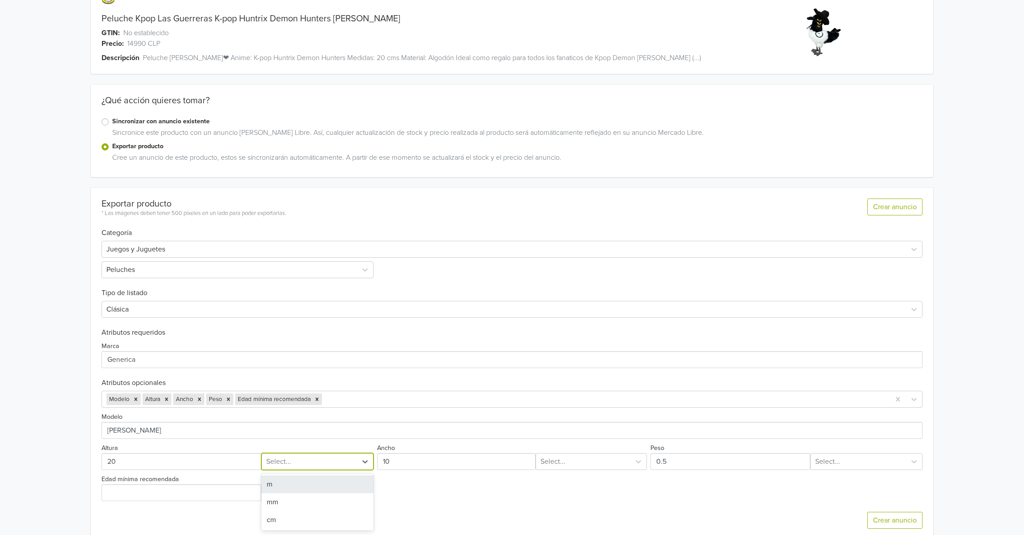
scroll to position [33, 0]
drag, startPoint x: 286, startPoint y: 519, endPoint x: 294, endPoint y: 514, distance: 9.2
click at [288, 518] on div "cm" at bounding box center [317, 520] width 112 height 18
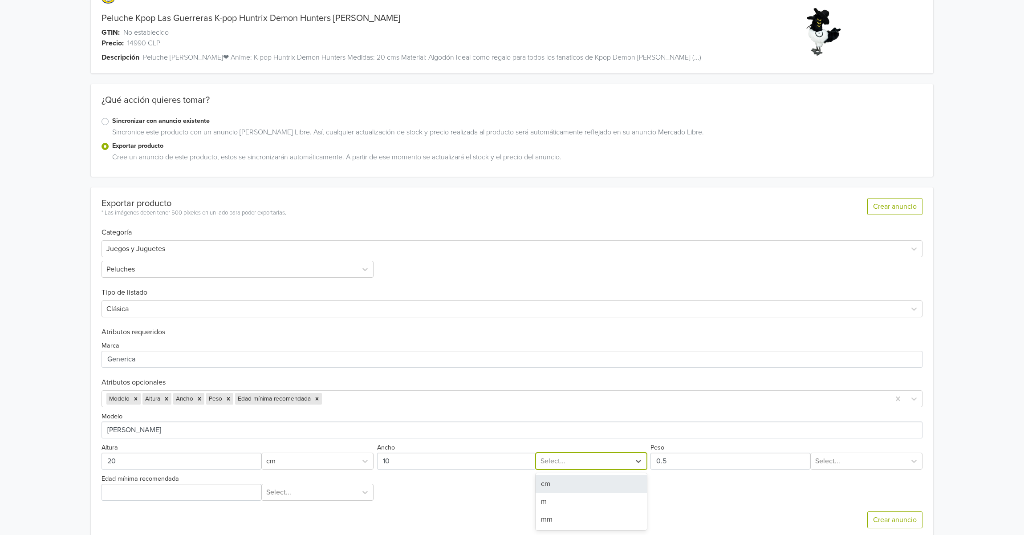
click at [593, 463] on div at bounding box center [582, 461] width 85 height 12
drag, startPoint x: 574, startPoint y: 487, endPoint x: 588, endPoint y: 486, distance: 13.8
click at [578, 487] on div "cm" at bounding box center [591, 484] width 111 height 18
click at [834, 463] on div at bounding box center [858, 461] width 86 height 12
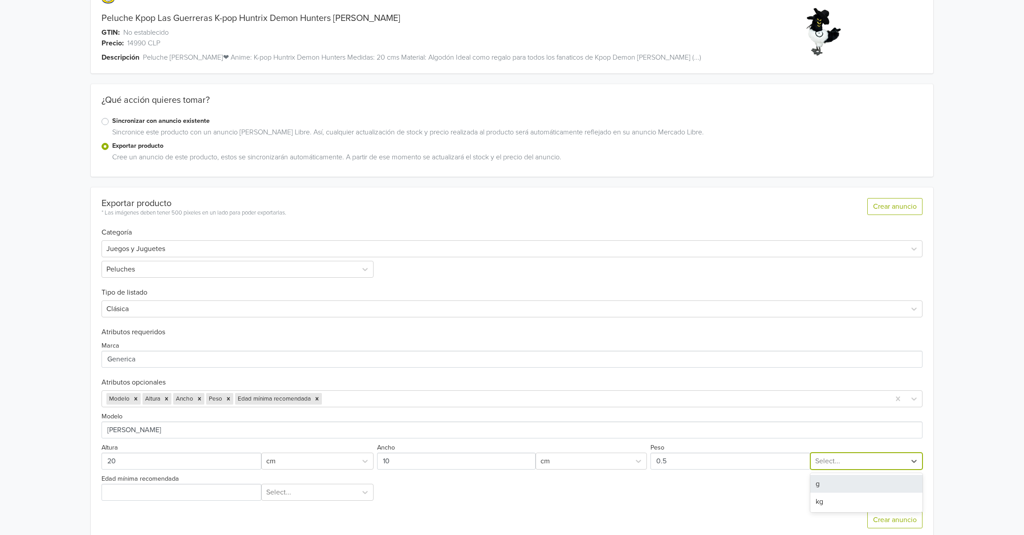
drag, startPoint x: 818, startPoint y: 486, endPoint x: 702, endPoint y: 476, distance: 116.6
click at [816, 486] on div "g" at bounding box center [866, 484] width 112 height 18
drag, startPoint x: 702, startPoint y: 476, endPoint x: 686, endPoint y: 465, distance: 18.9
click at [683, 473] on div "Modelo Altura cm Ancho cm Peso g Edad mínima recomendada Select..." at bounding box center [511, 453] width 821 height 93
drag, startPoint x: 686, startPoint y: 464, endPoint x: 610, endPoint y: 463, distance: 76.1
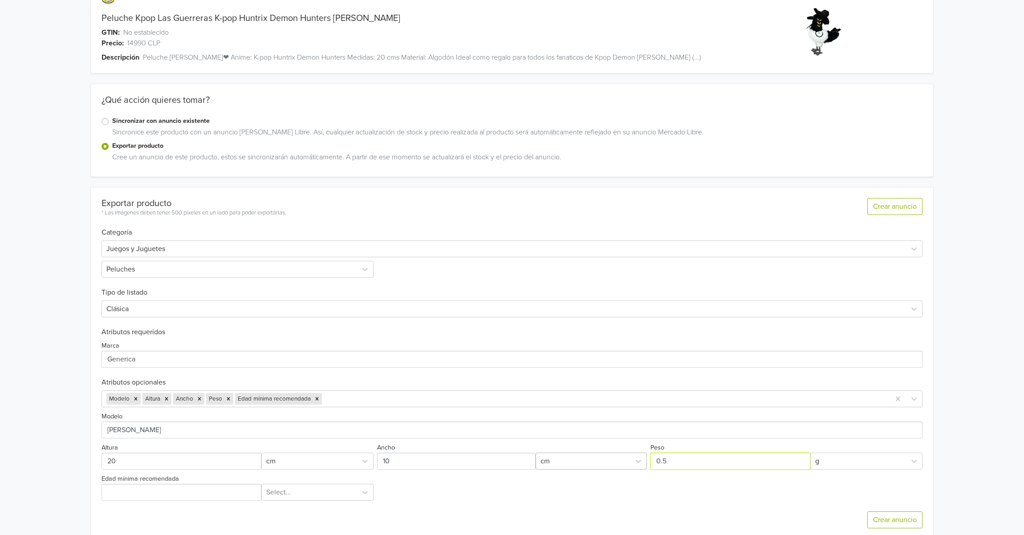
click at [613, 463] on div "Modelo Altura cm Ancho cm Peso g Edad mínima recomendada Select..." at bounding box center [511, 453] width 821 height 93
type input "100"
click at [232, 496] on input "Edad mínima recomendada" at bounding box center [181, 492] width 160 height 17
type input "4"
click at [296, 494] on div "Exportar producto * Las imágenes deben tener 500 píxeles en un lado para poder …" at bounding box center [511, 363] width 821 height 352
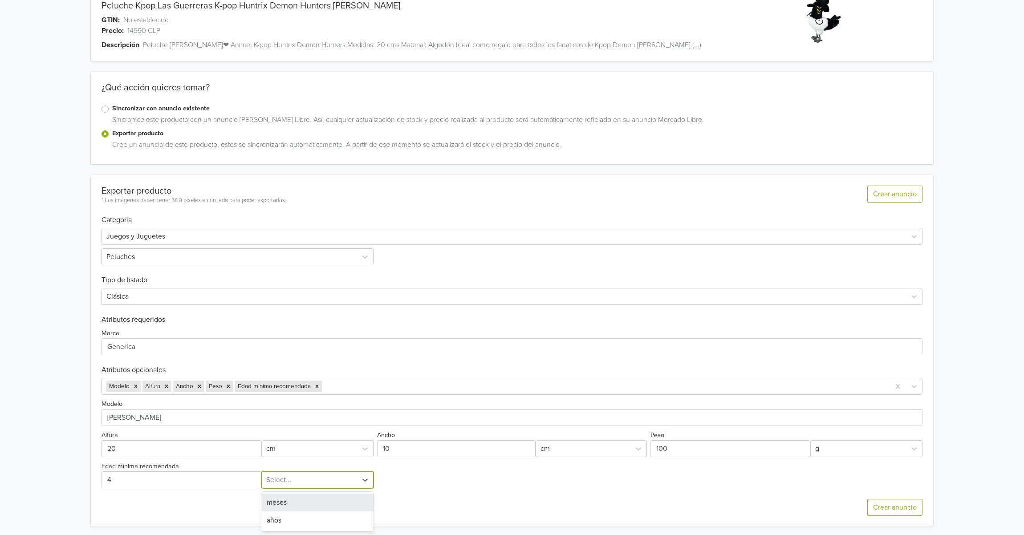
scroll to position [47, 0]
click at [287, 516] on div "años" at bounding box center [317, 519] width 112 height 18
click at [889, 503] on button "Crear anuncio" at bounding box center [894, 506] width 55 height 17
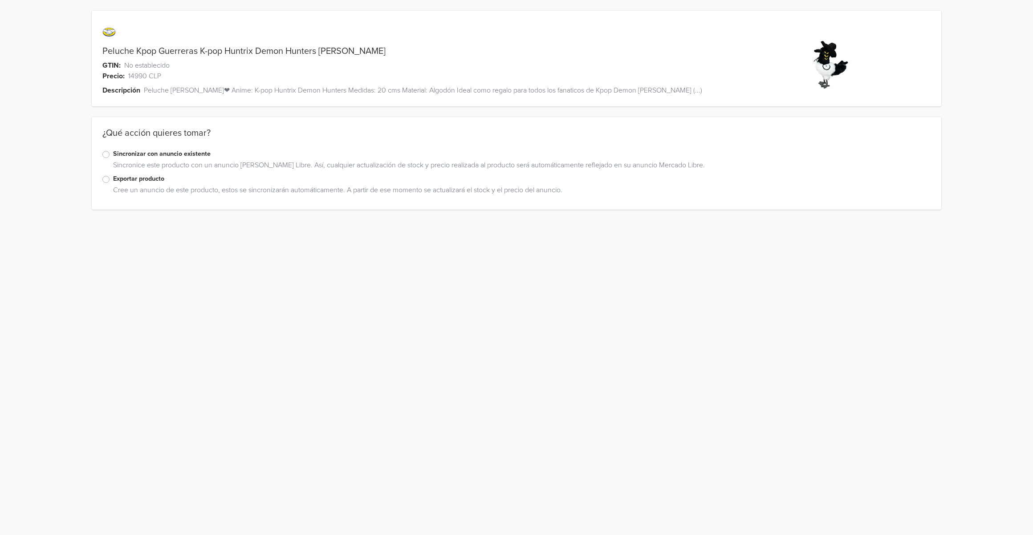
click at [134, 178] on label "Exportar producto" at bounding box center [521, 179] width 817 height 10
click at [0, 0] on input "Exportar producto" at bounding box center [0, 0] width 0 height 0
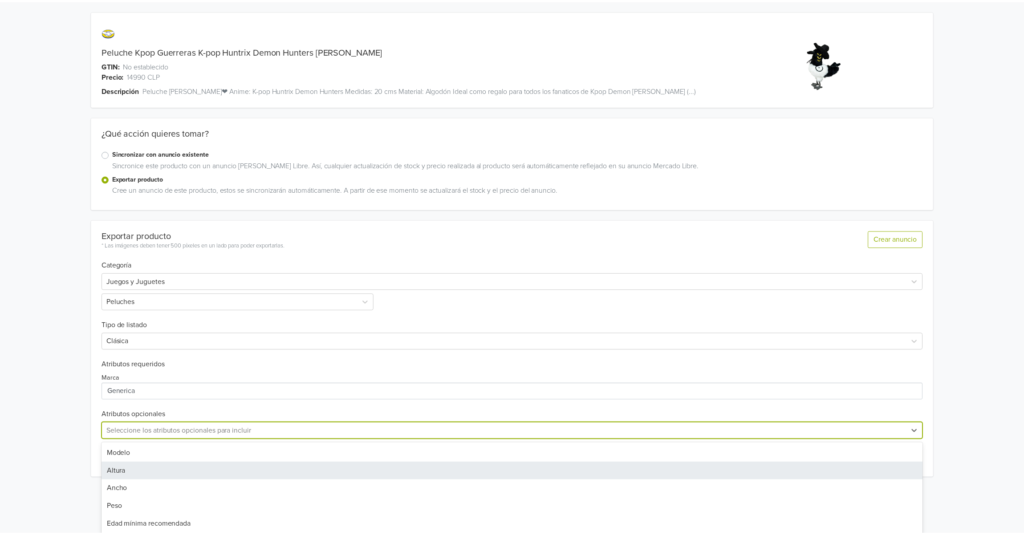
scroll to position [43, 0]
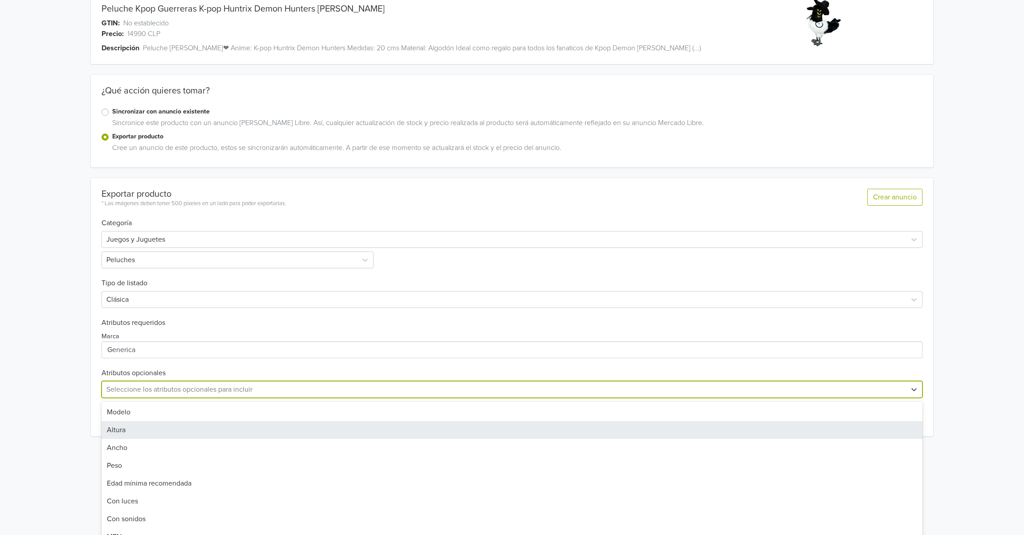
click at [143, 398] on div "32 results available. Use Up and Down to choose options, press Enter to select …" at bounding box center [511, 389] width 821 height 17
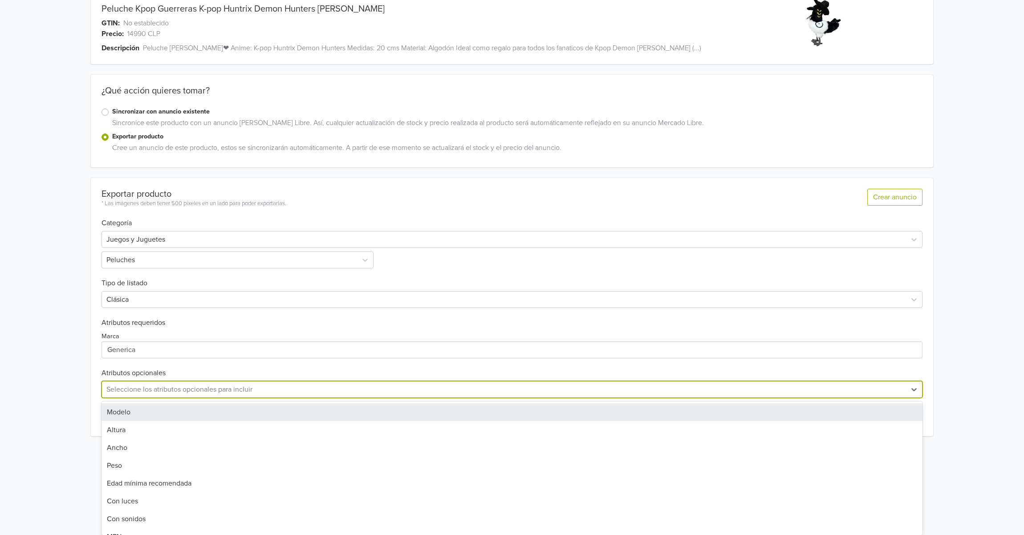
click at [149, 418] on div "Modelo" at bounding box center [511, 412] width 821 height 18
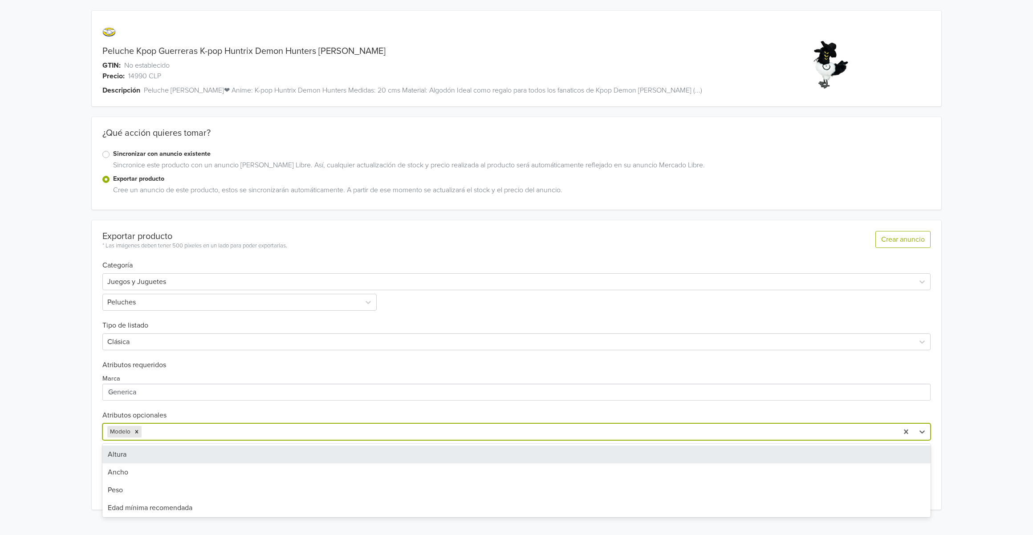
click at [166, 434] on div at bounding box center [518, 432] width 750 height 12
click at [142, 451] on div "Altura" at bounding box center [516, 455] width 828 height 18
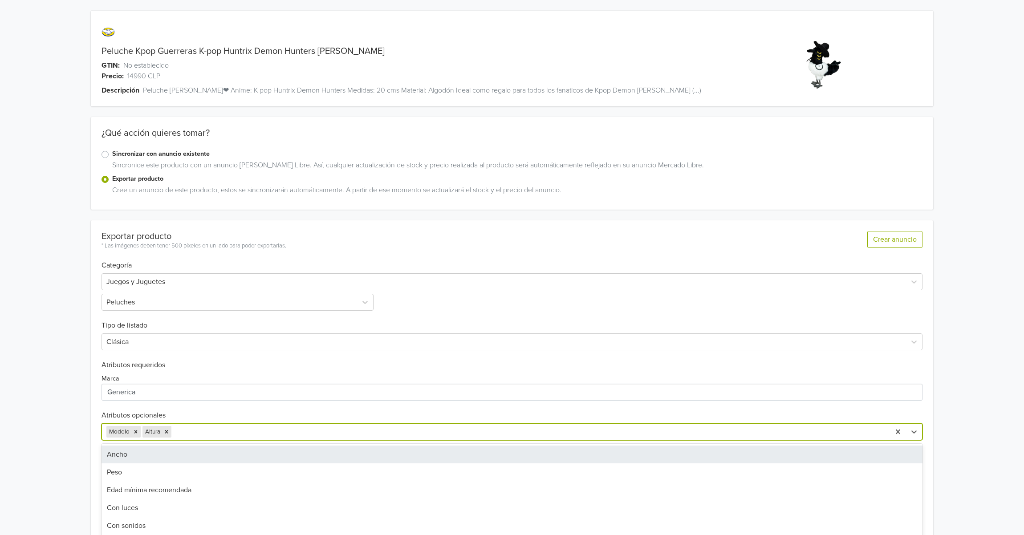
click at [231, 431] on div "option Altura, selected. 30 results available. Use Up and Down to choose option…" at bounding box center [511, 431] width 821 height 17
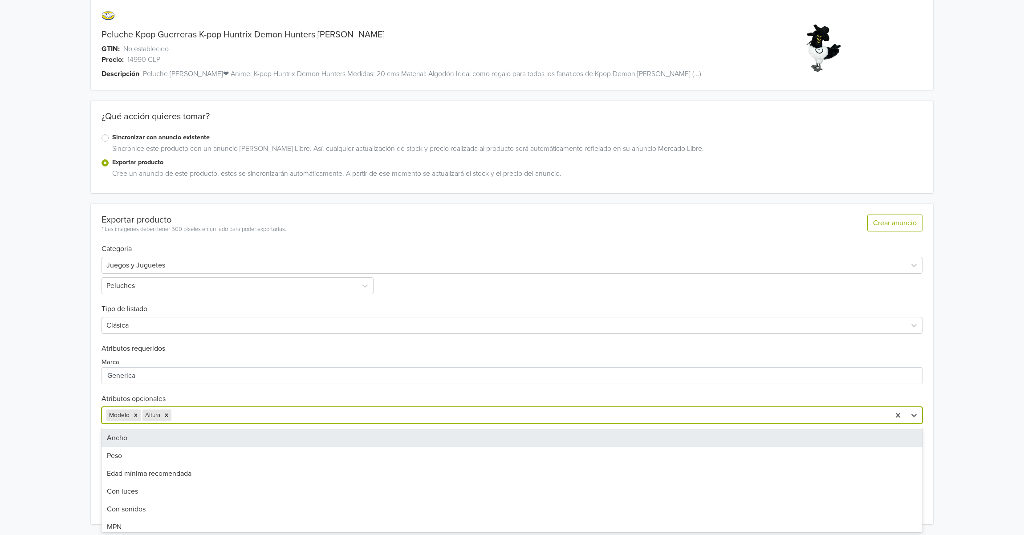
click at [171, 436] on div "Ancho" at bounding box center [511, 438] width 821 height 18
drag, startPoint x: 294, startPoint y: 407, endPoint x: 239, endPoint y: 431, distance: 60.2
click at [292, 410] on div "Modelo Altura Ancho" at bounding box center [496, 415] width 788 height 16
drag, startPoint x: 195, startPoint y: 435, endPoint x: 271, endPoint y: 431, distance: 76.2
click at [196, 435] on div "Peso" at bounding box center [511, 438] width 821 height 18
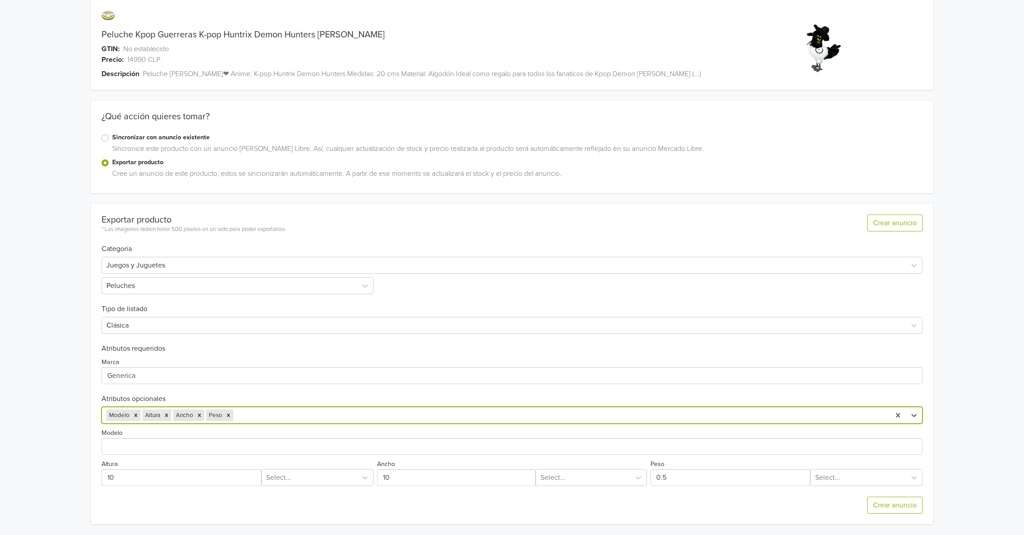
click at [319, 412] on div at bounding box center [560, 415] width 650 height 12
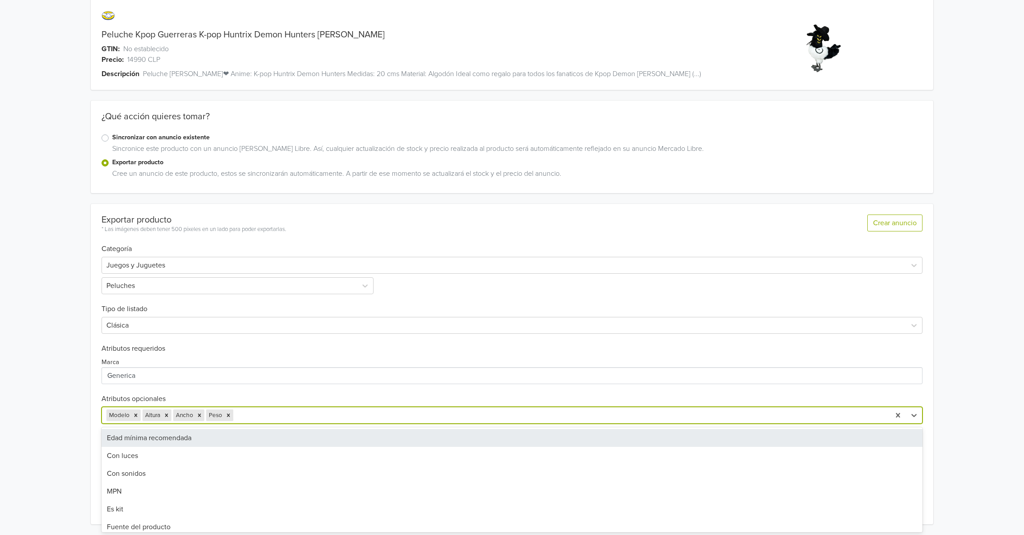
click at [210, 440] on div "Edad mínima recomendada" at bounding box center [511, 438] width 821 height 18
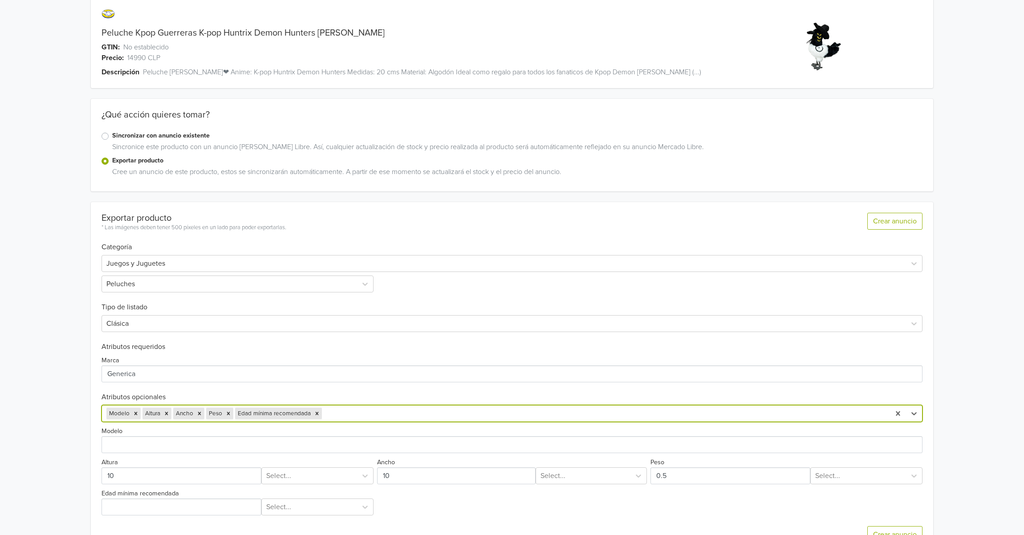
scroll to position [28, 0]
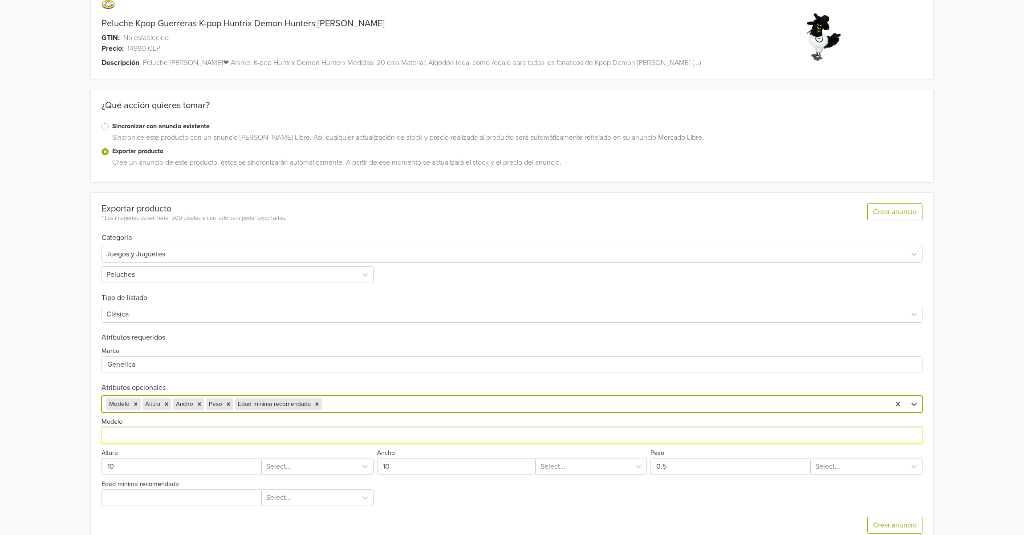
click at [153, 438] on input "Modelo" at bounding box center [511, 435] width 821 height 17
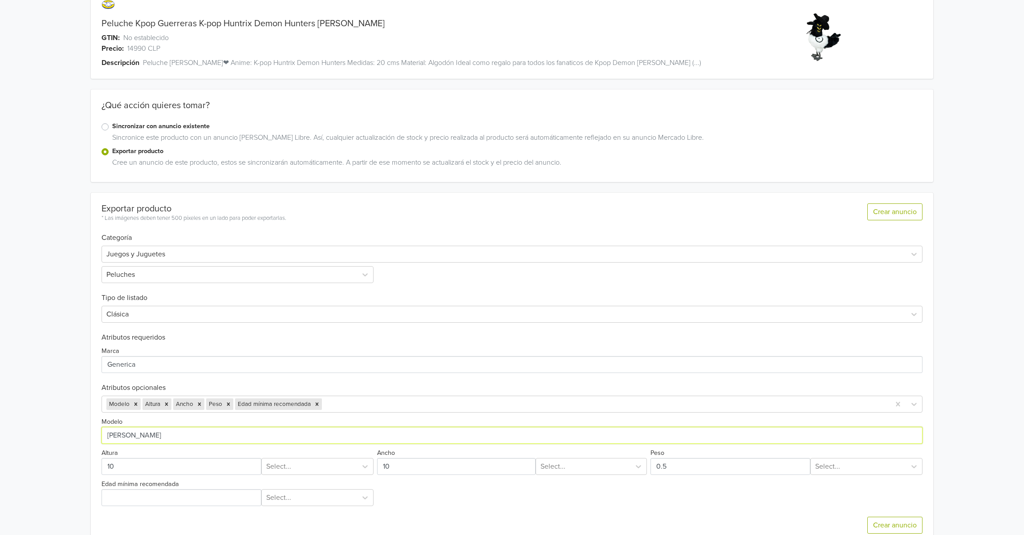
type input "Sussie"
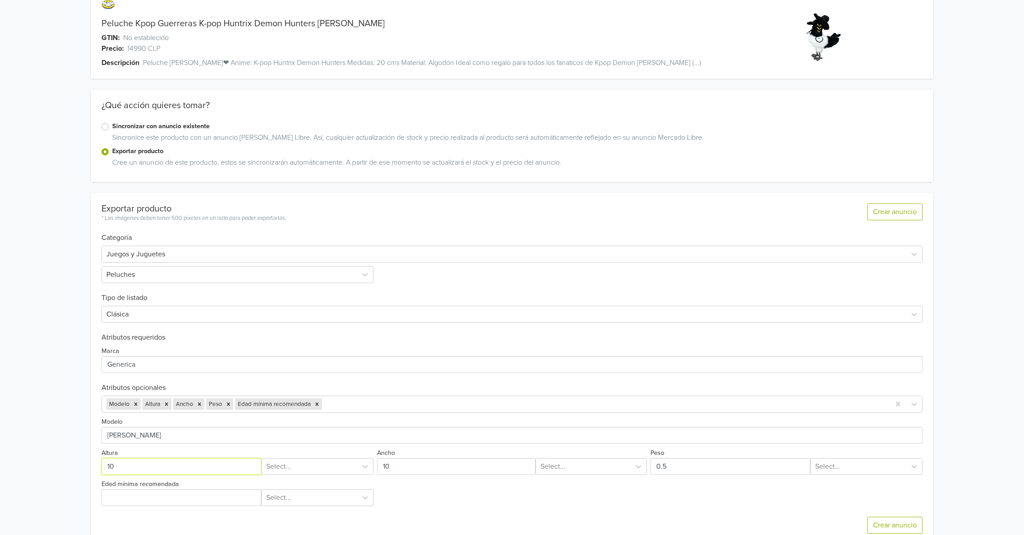
drag, startPoint x: 143, startPoint y: 468, endPoint x: 50, endPoint y: 463, distance: 93.6
click at [59, 465] on div "Peluche Kpop Guerreras K-pop Huntrix Demon Hunters Sussie GTIN: No establecido …" at bounding box center [512, 263] width 1011 height 583
type input "20"
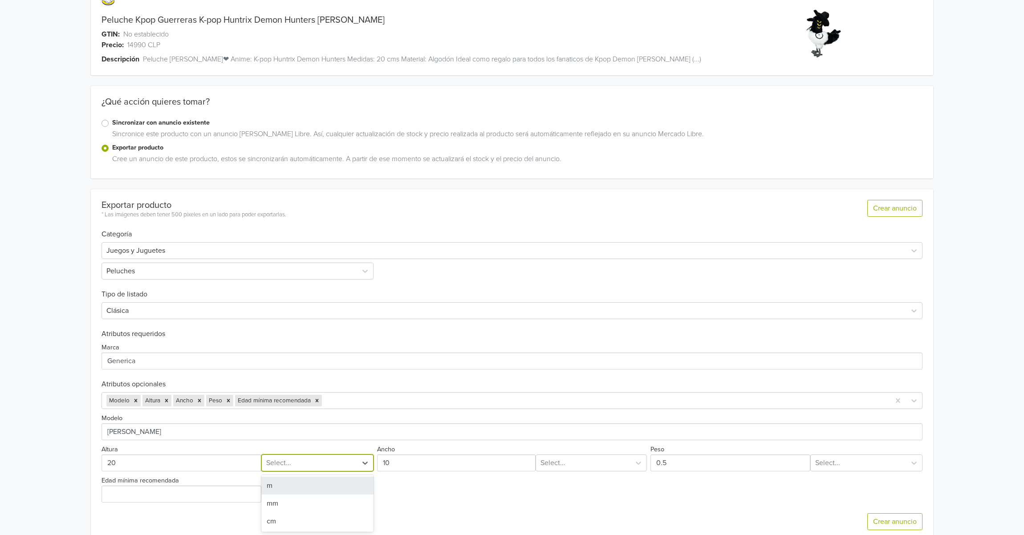
click at [306, 469] on div at bounding box center [309, 463] width 86 height 12
click at [284, 515] on div "cm" at bounding box center [317, 520] width 112 height 18
drag, startPoint x: 426, startPoint y: 465, endPoint x: 390, endPoint y: 467, distance: 35.7
click at [390, 467] on input "Ancho" at bounding box center [456, 461] width 158 height 17
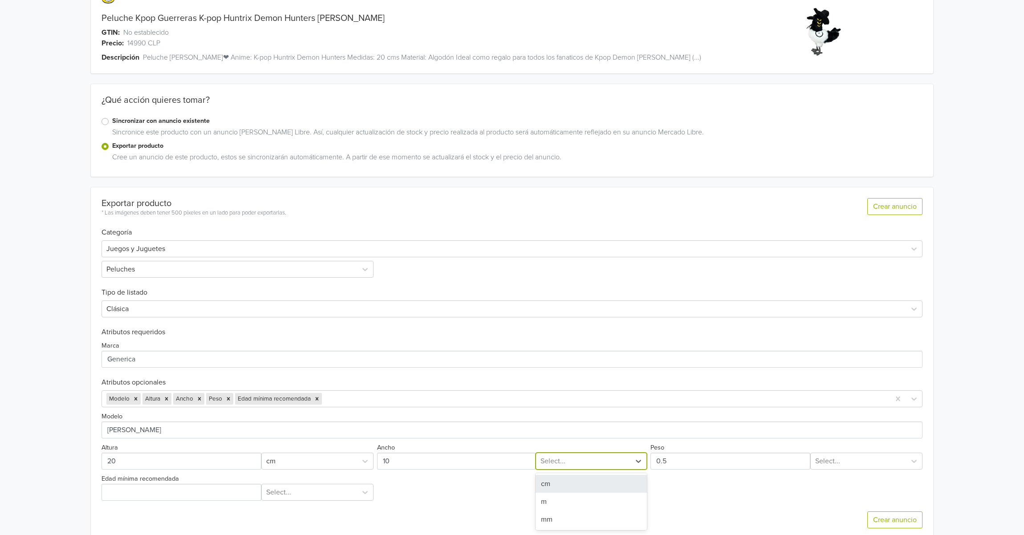
click at [572, 463] on div at bounding box center [582, 461] width 85 height 12
drag, startPoint x: 559, startPoint y: 485, endPoint x: 590, endPoint y: 480, distance: 31.5
click at [560, 485] on div "cm" at bounding box center [591, 484] width 111 height 18
drag, startPoint x: 698, startPoint y: 461, endPoint x: 567, endPoint y: 465, distance: 131.8
click at [567, 465] on div "Modelo Altura cm Ancho cm Peso Select... Edad mínima recomendada Select..." at bounding box center [511, 453] width 821 height 93
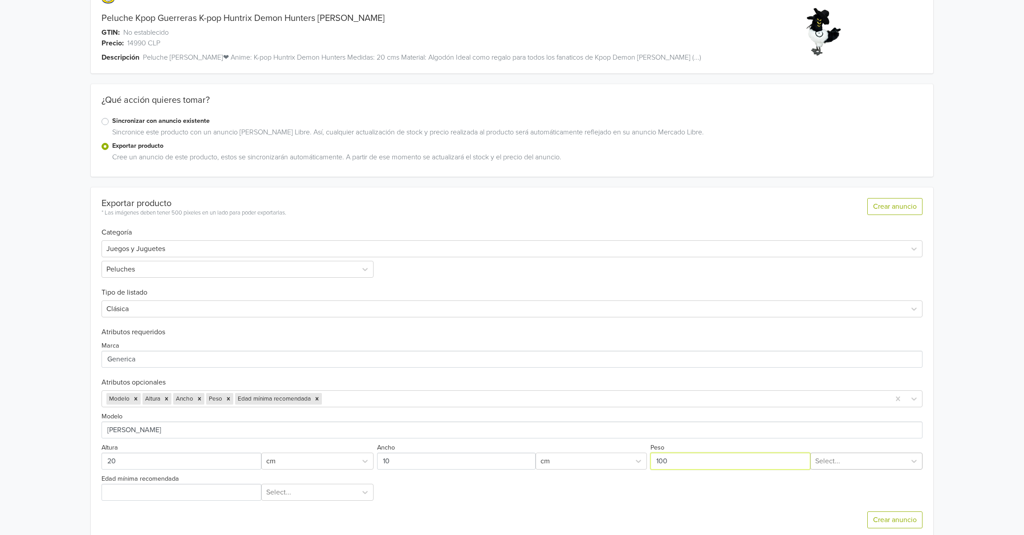
type input "100"
click at [846, 463] on div at bounding box center [858, 461] width 86 height 12
click at [815, 487] on div "g" at bounding box center [866, 484] width 112 height 18
click at [206, 495] on input "Edad mínima recomendada" at bounding box center [181, 492] width 160 height 17
type input "4"
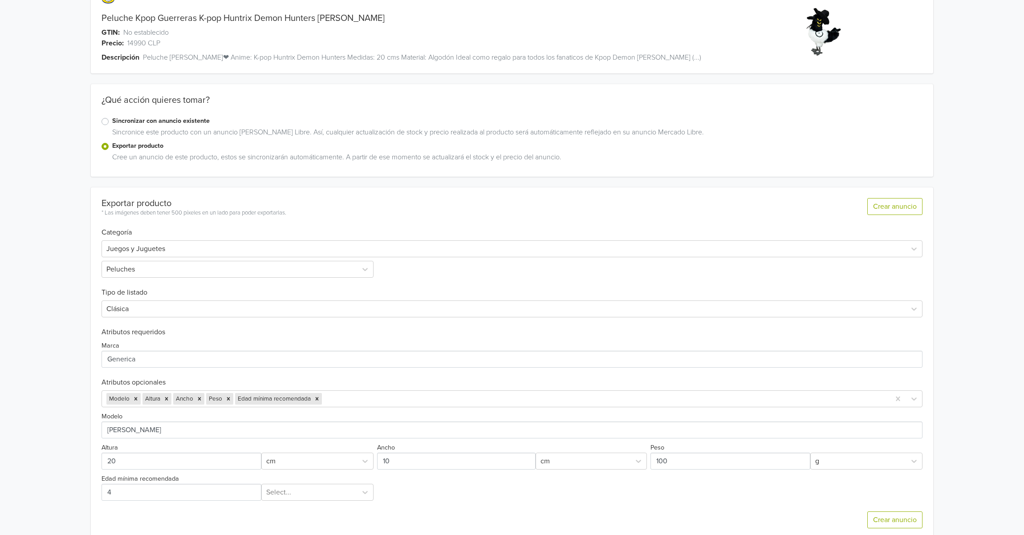
click at [306, 495] on div "Exportar producto * Las imágenes deben tener 500 píxeles en un lado para poder …" at bounding box center [511, 363] width 821 height 352
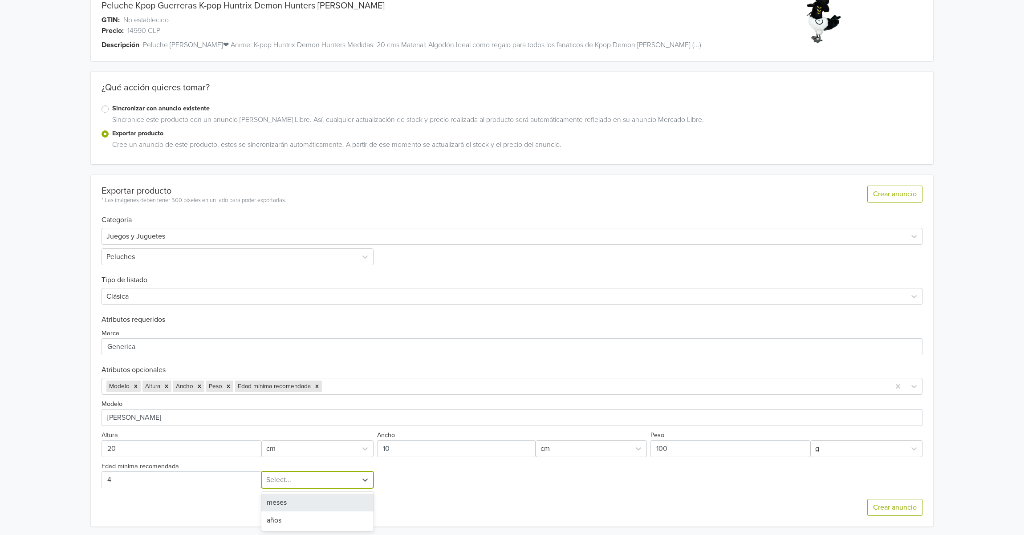
scroll to position [47, 0]
drag, startPoint x: 296, startPoint y: 516, endPoint x: 370, endPoint y: 519, distance: 74.0
click at [296, 517] on div "años" at bounding box center [317, 519] width 112 height 18
click at [878, 507] on button "Crear anuncio" at bounding box center [894, 506] width 55 height 17
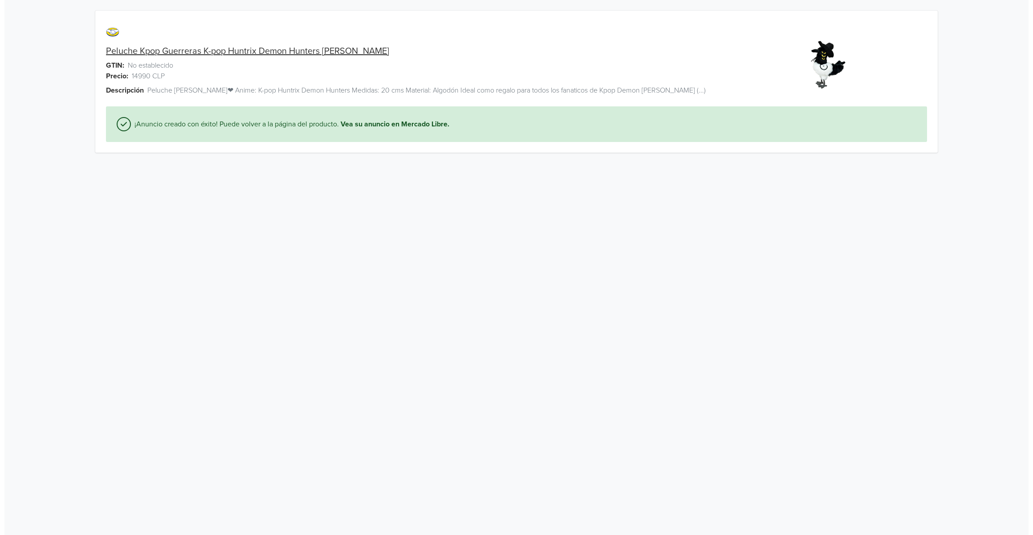
scroll to position [0, 0]
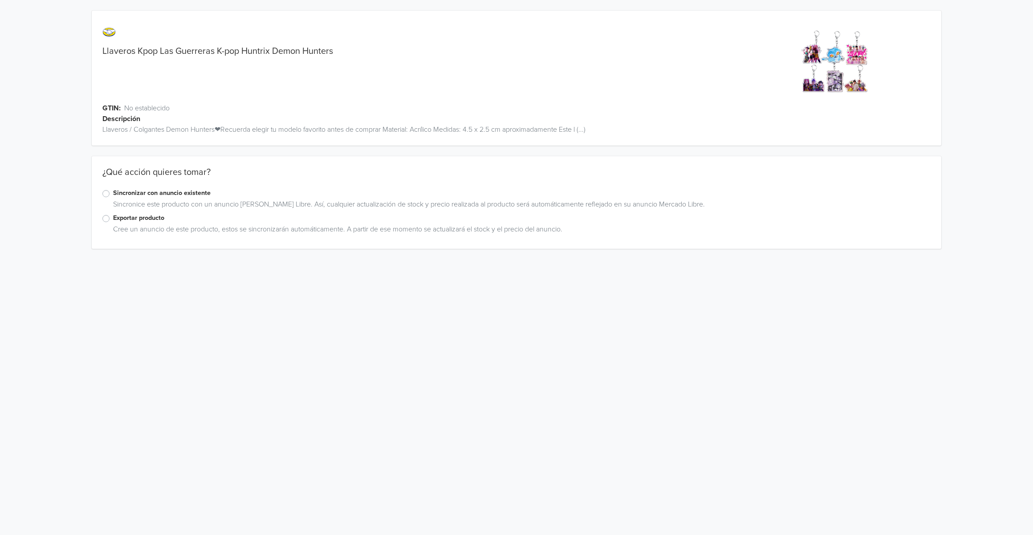
click at [137, 219] on label "Exportar producto" at bounding box center [521, 218] width 817 height 10
click at [0, 0] on input "Exportar producto" at bounding box center [0, 0] width 0 height 0
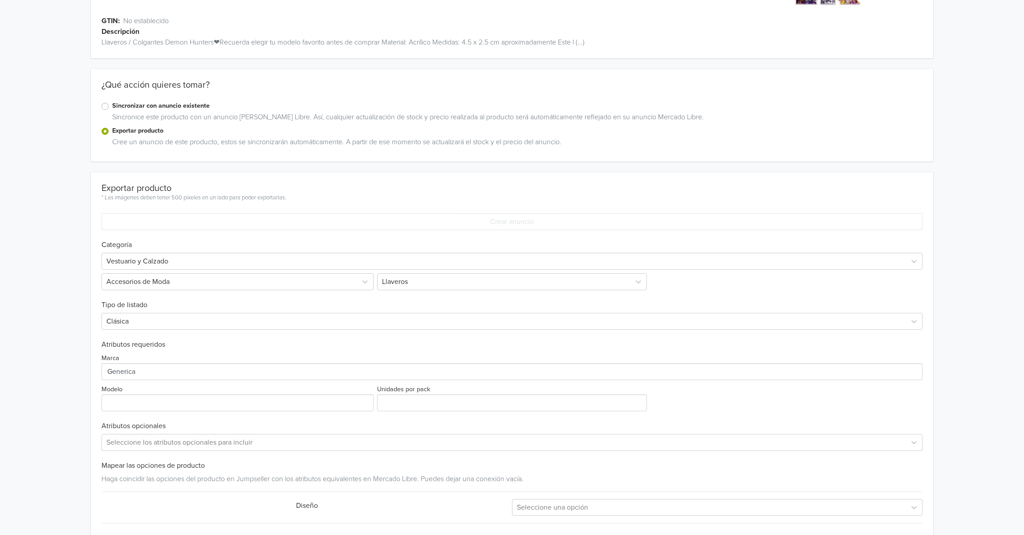
scroll to position [118, 0]
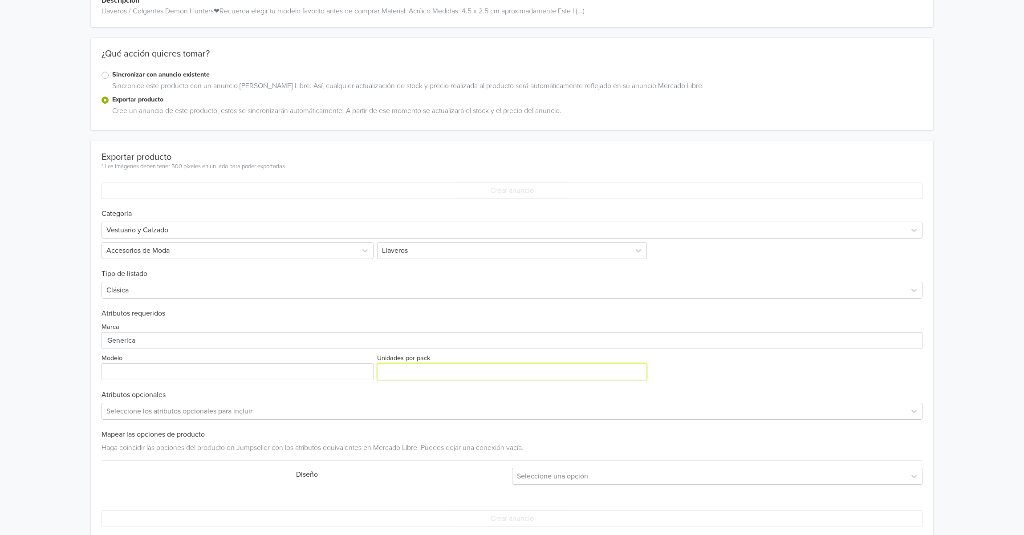
drag, startPoint x: 386, startPoint y: 374, endPoint x: 394, endPoint y: 373, distance: 9.1
click at [394, 373] on input "Unidades por pack" at bounding box center [512, 371] width 270 height 17
type input "1"
click at [251, 371] on input "Modelo" at bounding box center [237, 371] width 272 height 17
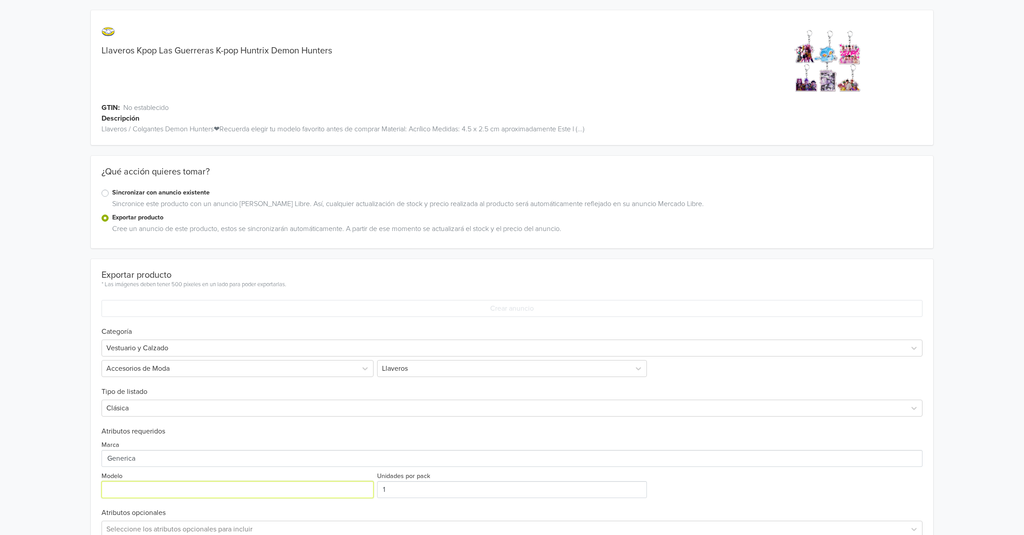
scroll to position [0, 0]
drag, startPoint x: 135, startPoint y: 50, endPoint x: 356, endPoint y: 53, distance: 220.8
click at [356, 53] on div "Llaveros Kpop Las Guerreras K-pop Huntrix Demon Hunters" at bounding box center [407, 51] width 632 height 11
copy link "Kpop Las Guerreras K-pop Huntrix Demon Hunters"
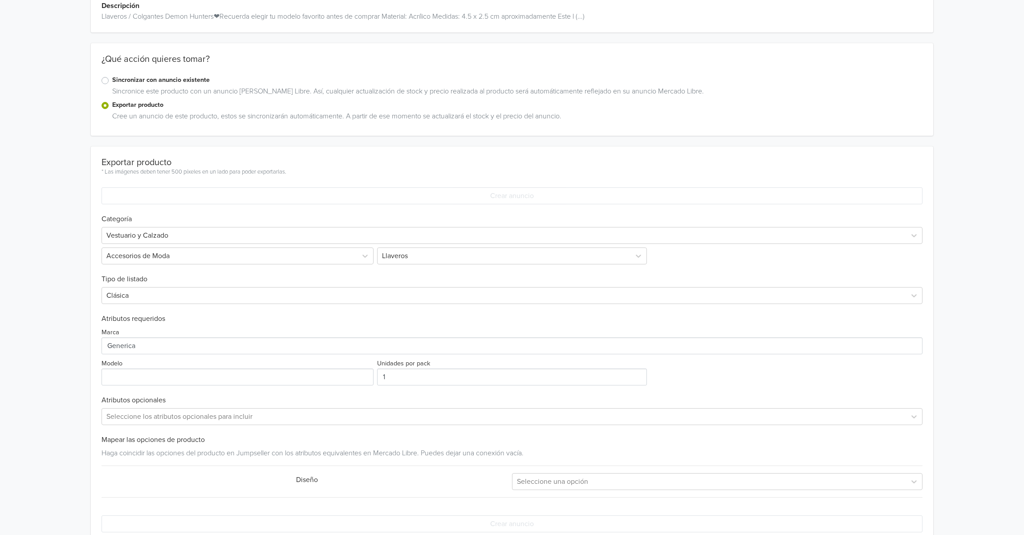
scroll to position [118, 0]
click at [171, 376] on input "Modelo" at bounding box center [237, 371] width 272 height 17
paste input "Kpop Las Guerreras K-pop Huntrix Demon Hunters"
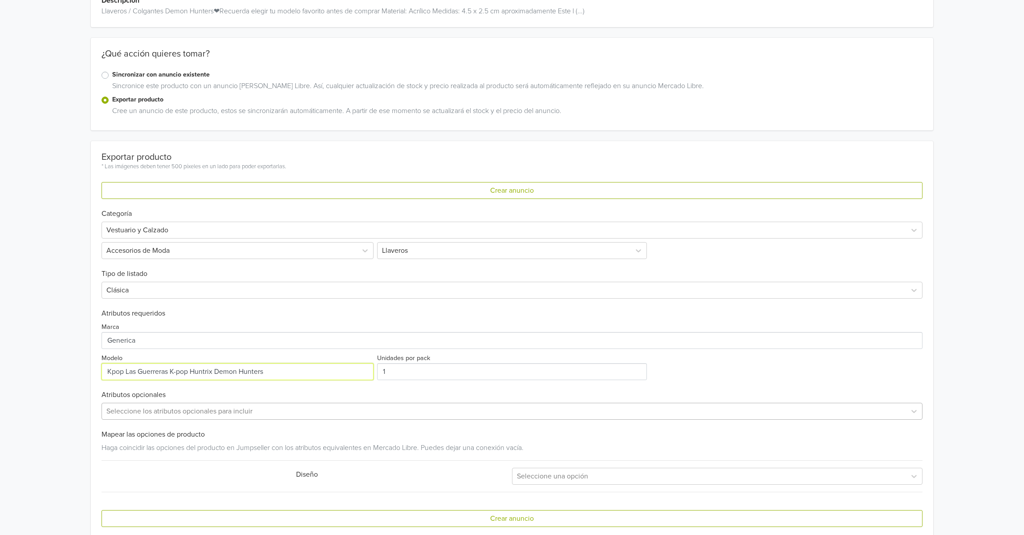
type input "Kpop Las Guerreras K-pop Huntrix Demon Hunters"
click at [183, 411] on div "Seleccione los atributos opcionales para incluir" at bounding box center [511, 411] width 821 height 17
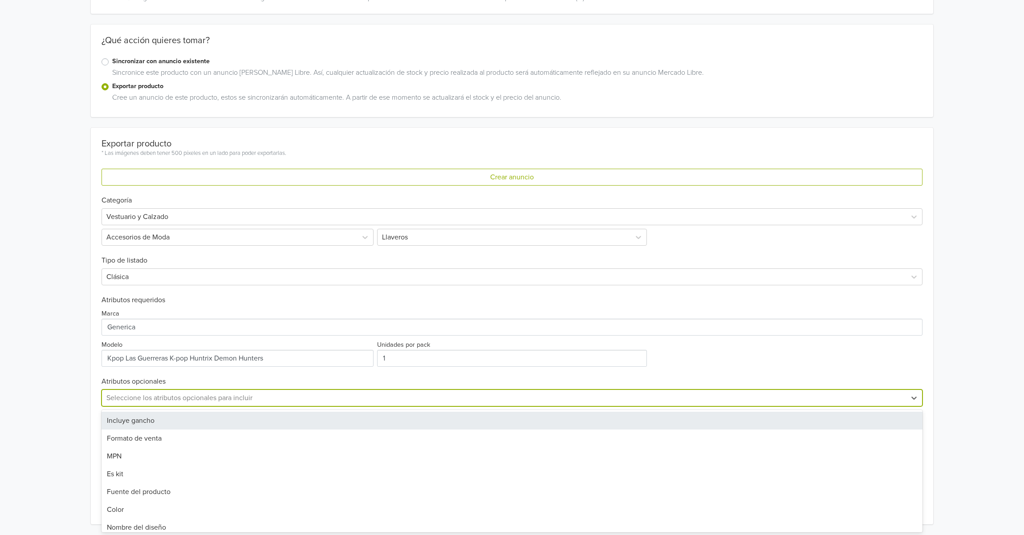
click at [158, 420] on div "Incluye gancho" at bounding box center [511, 421] width 821 height 18
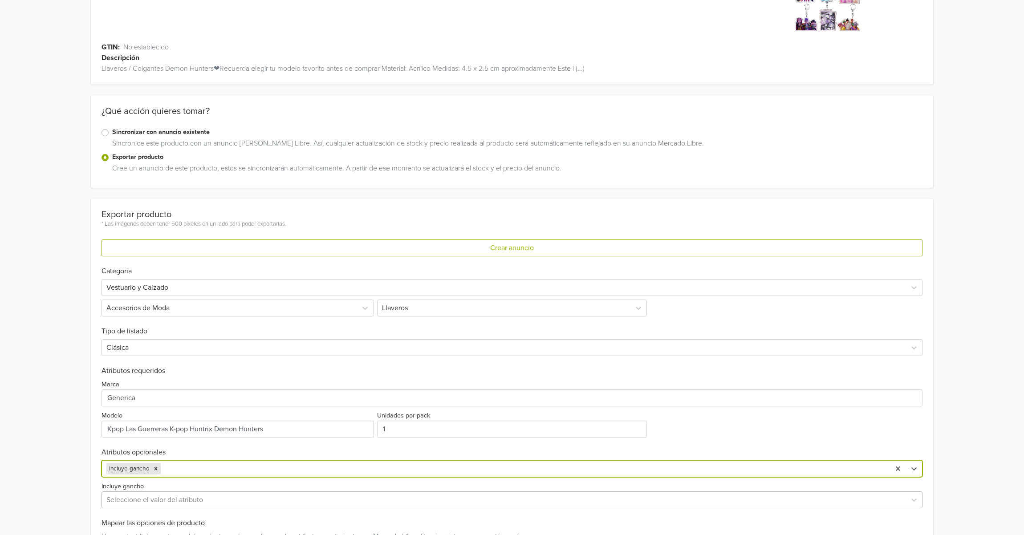
scroll to position [166, 0]
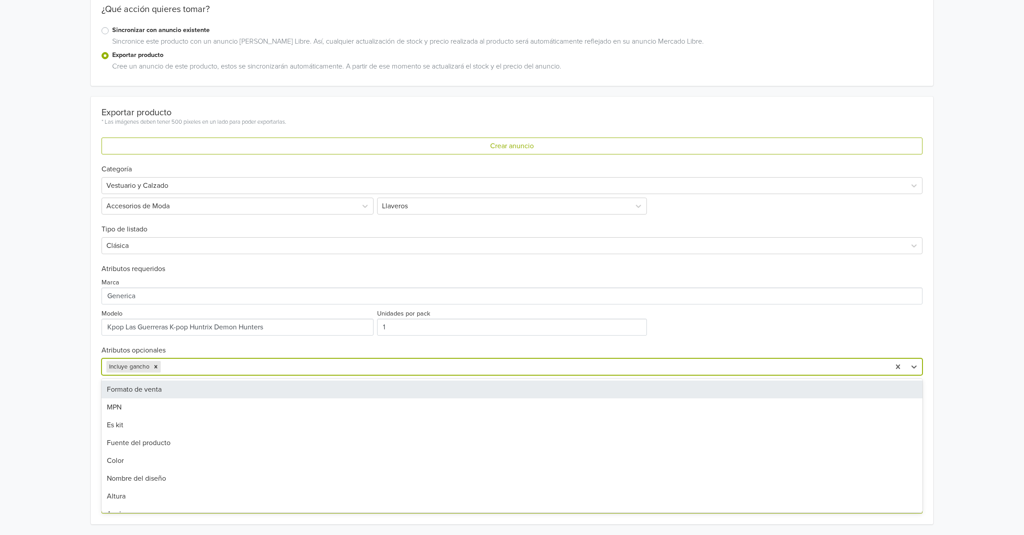
click at [222, 361] on div at bounding box center [523, 367] width 723 height 12
drag, startPoint x: 166, startPoint y: 386, endPoint x: 205, endPoint y: 373, distance: 40.7
click at [167, 386] on div "Formato de venta" at bounding box center [511, 390] width 821 height 18
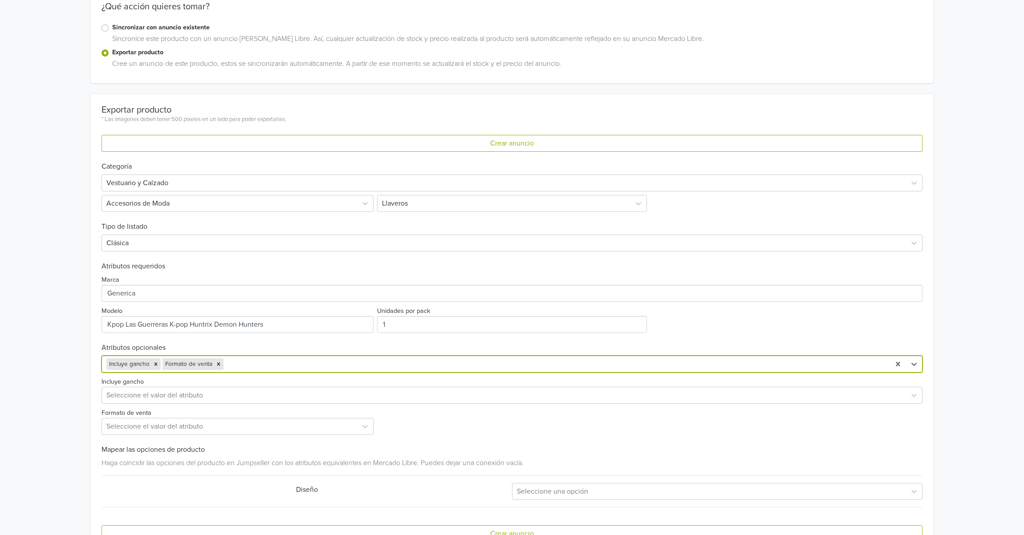
click at [255, 366] on div at bounding box center [555, 364] width 660 height 12
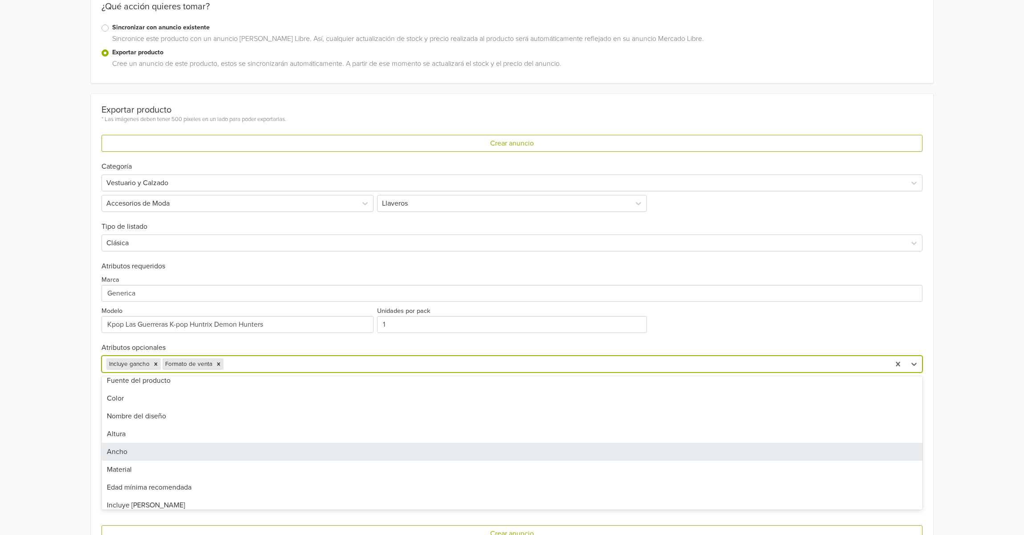
scroll to position [59, 0]
click at [218, 452] on div "Material" at bounding box center [511, 452] width 821 height 18
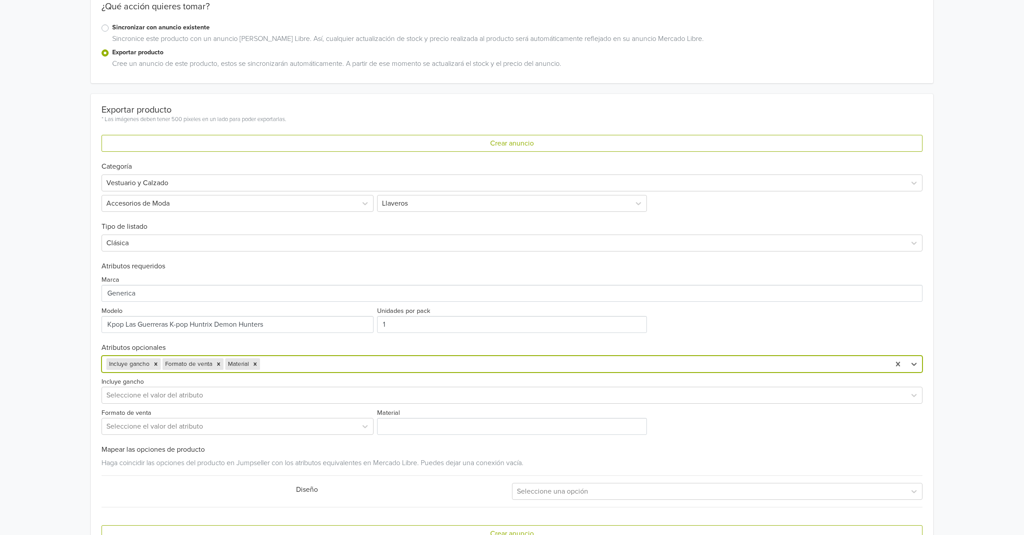
click at [344, 362] on div at bounding box center [574, 364] width 624 height 12
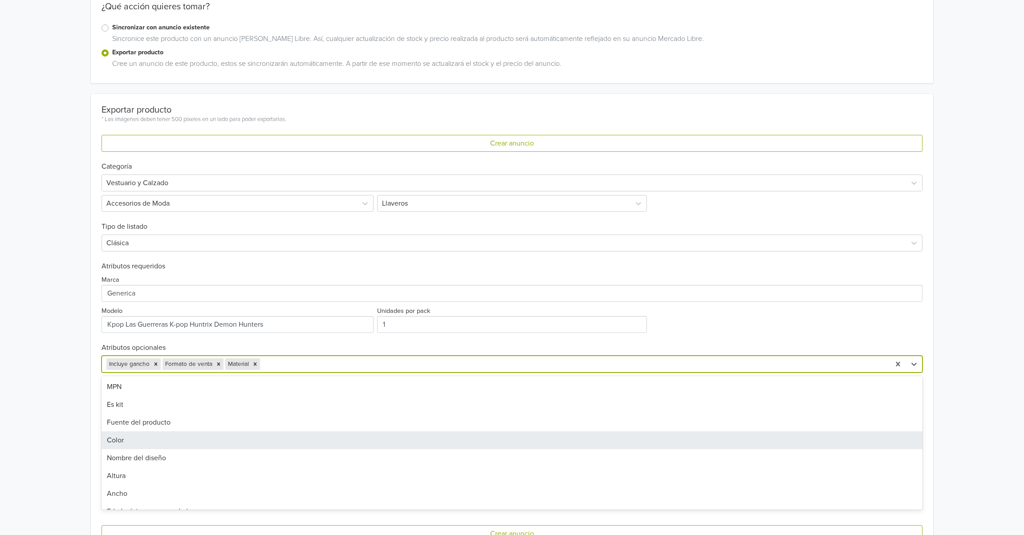
scroll to position [48, 0]
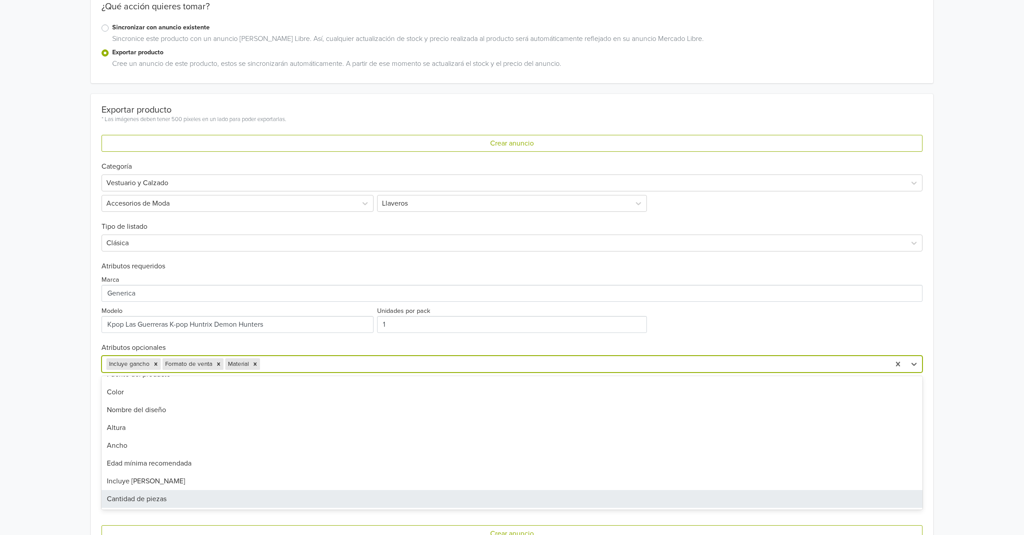
click at [134, 496] on div "Cantidad de piezas" at bounding box center [511, 499] width 821 height 18
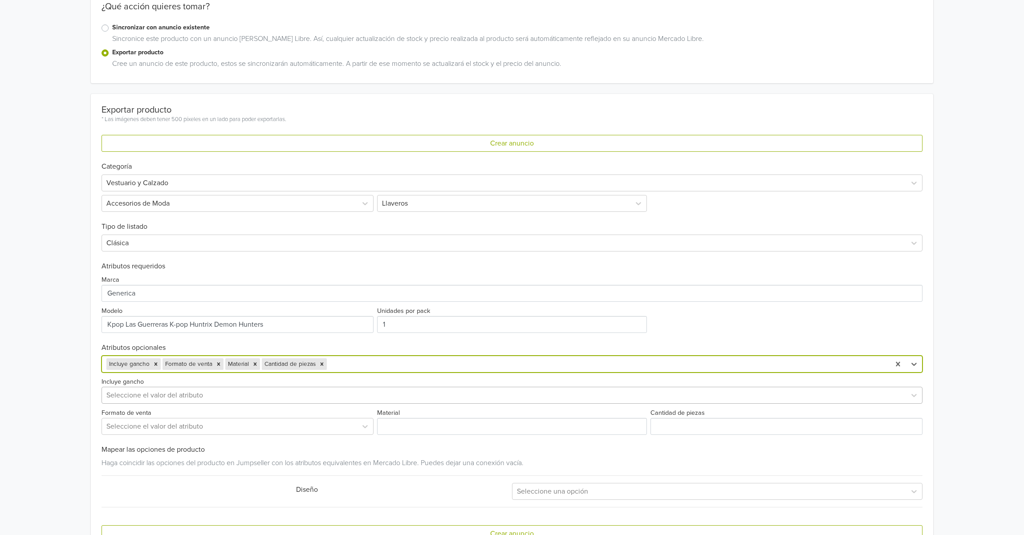
click at [150, 393] on div at bounding box center [503, 395] width 795 height 12
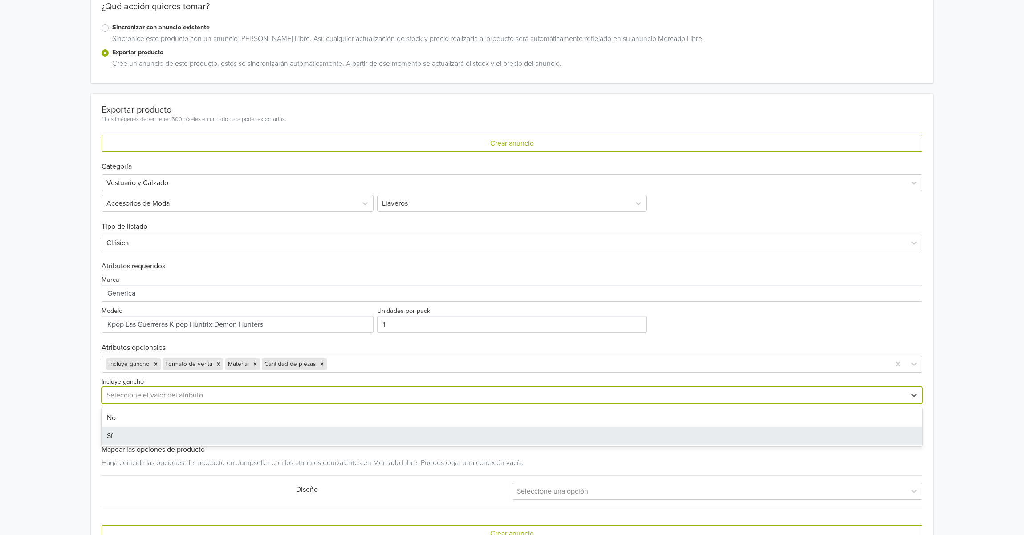
click at [147, 431] on div "Sí" at bounding box center [511, 436] width 821 height 18
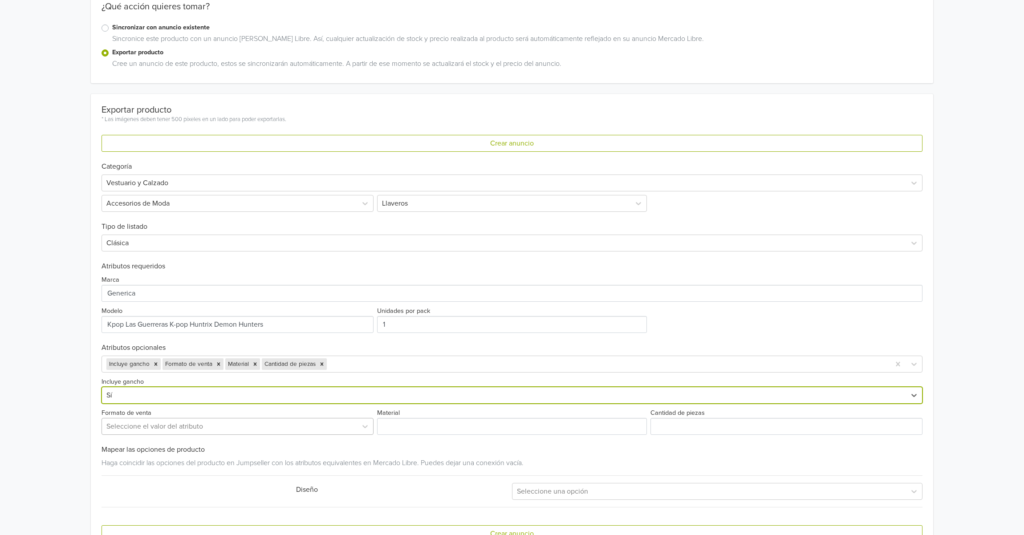
click at [148, 431] on div at bounding box center [229, 426] width 246 height 12
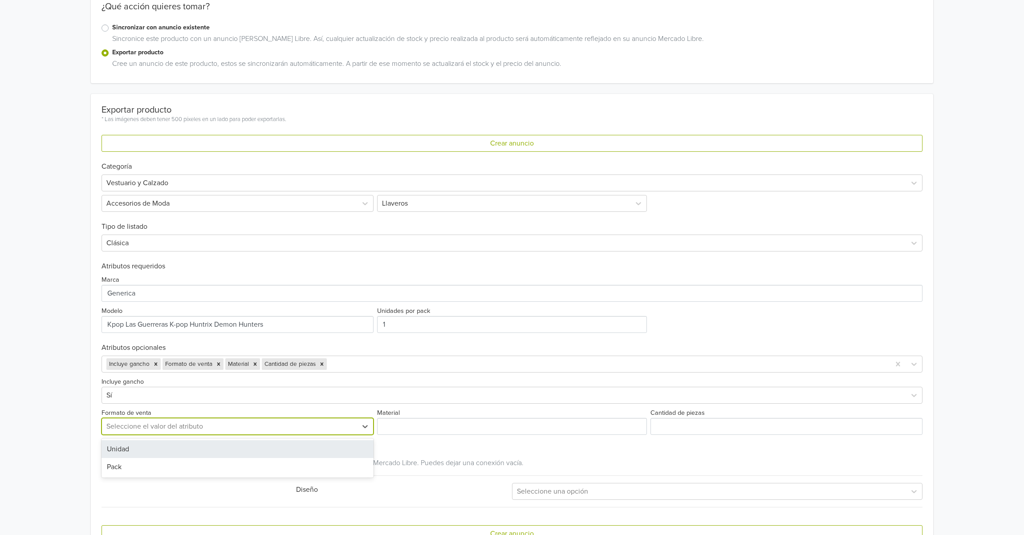
drag, startPoint x: 154, startPoint y: 452, endPoint x: 261, endPoint y: 444, distance: 107.6
click at [154, 452] on div "Unidad" at bounding box center [237, 449] width 272 height 18
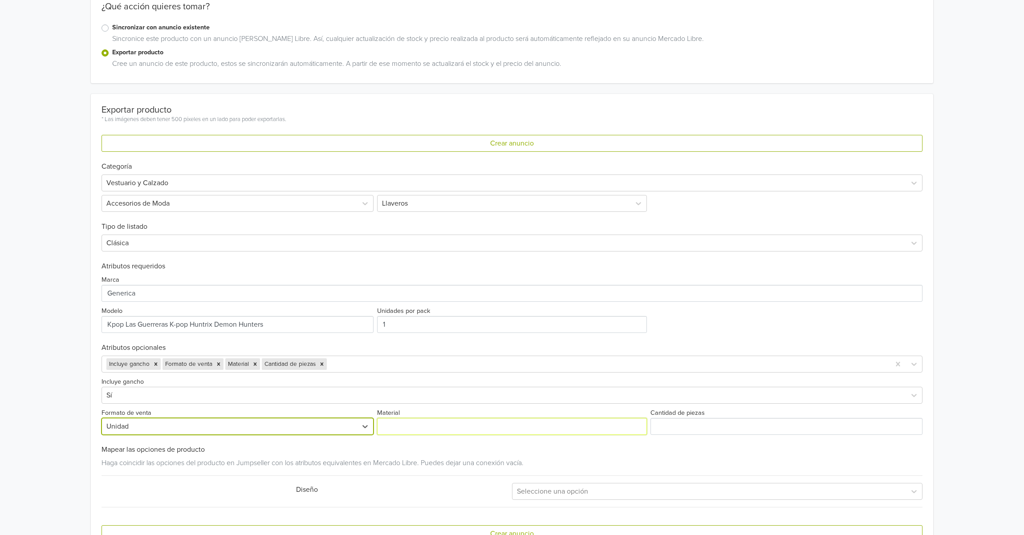
click at [403, 427] on input "Material" at bounding box center [512, 426] width 270 height 17
type input "Acrílico"
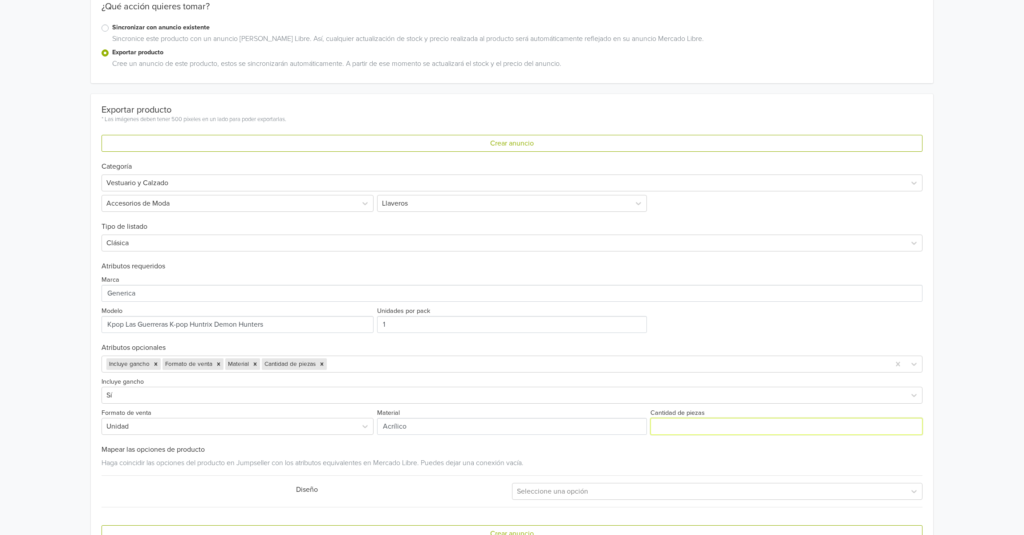
click at [702, 428] on input "Cantidad de piezas" at bounding box center [786, 426] width 272 height 17
type input "1"
click at [305, 463] on div "Haga coincidir las opciones del producto en Jumpseller con los atributos equiva…" at bounding box center [511, 461] width 821 height 14
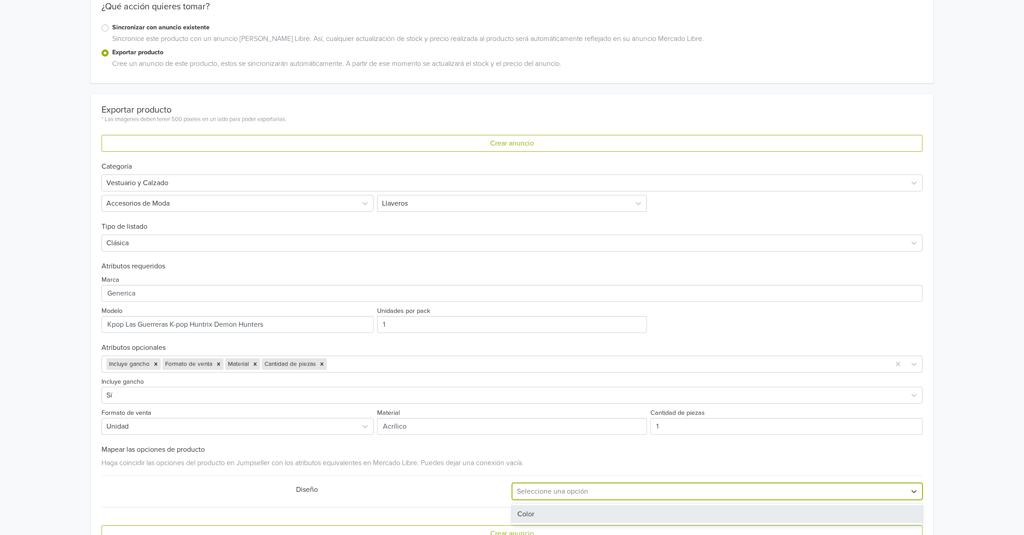
click at [573, 495] on div at bounding box center [709, 491] width 385 height 12
drag, startPoint x: 543, startPoint y: 514, endPoint x: 538, endPoint y: 513, distance: 5.1
click at [541, 514] on div "Color" at bounding box center [717, 514] width 410 height 18
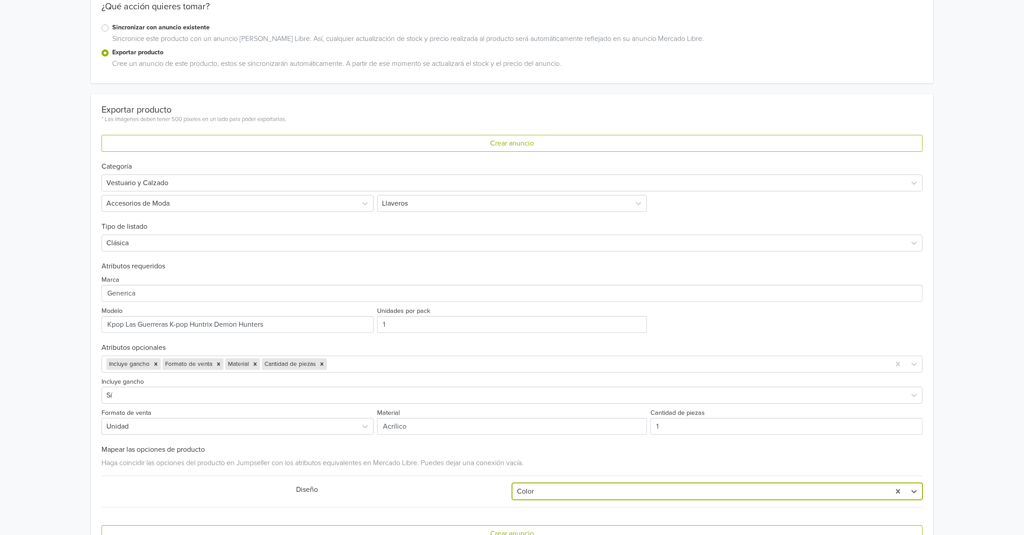
click at [452, 476] on hr at bounding box center [511, 475] width 821 height 0
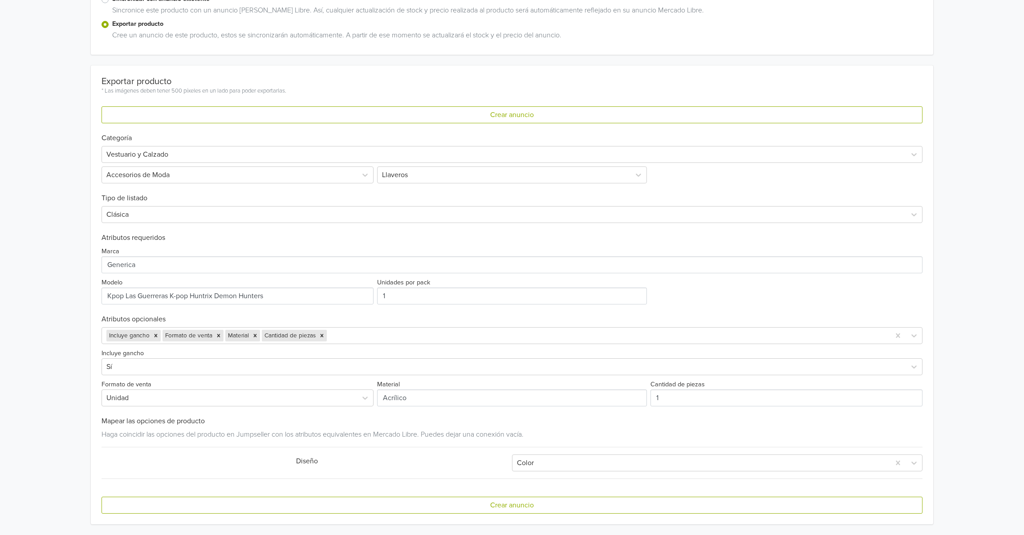
scroll to position [198, 0]
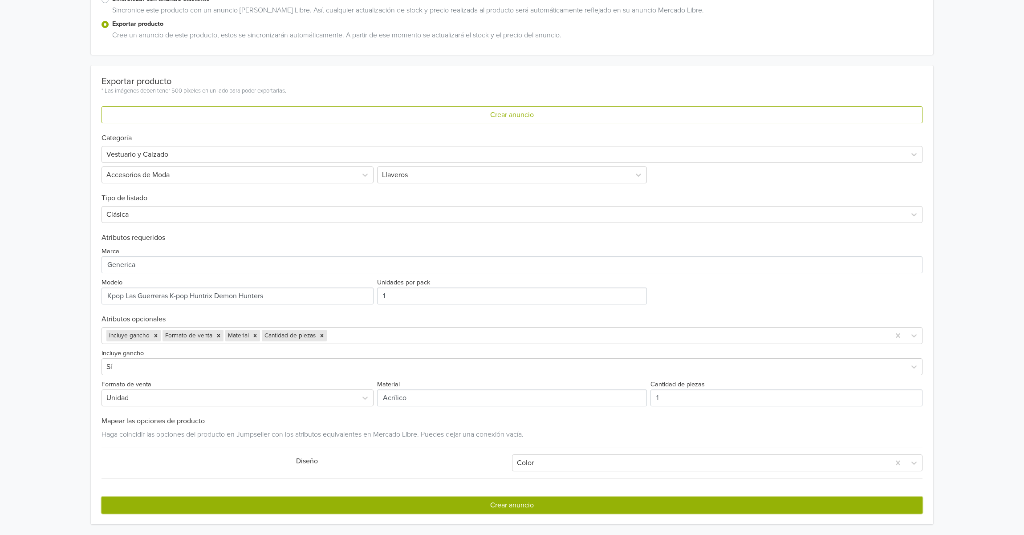
click at [544, 498] on button "Crear anuncio" at bounding box center [511, 505] width 821 height 17
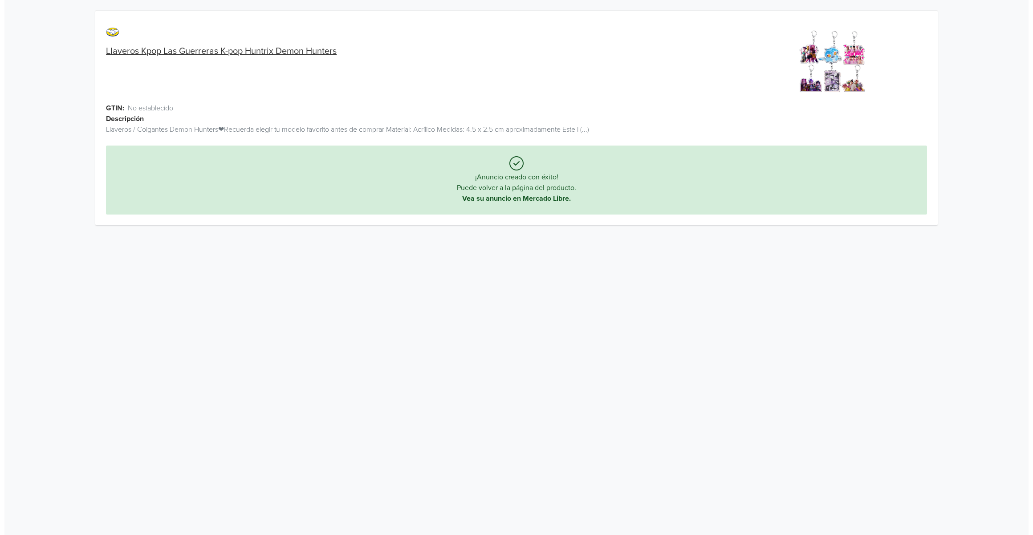
scroll to position [0, 0]
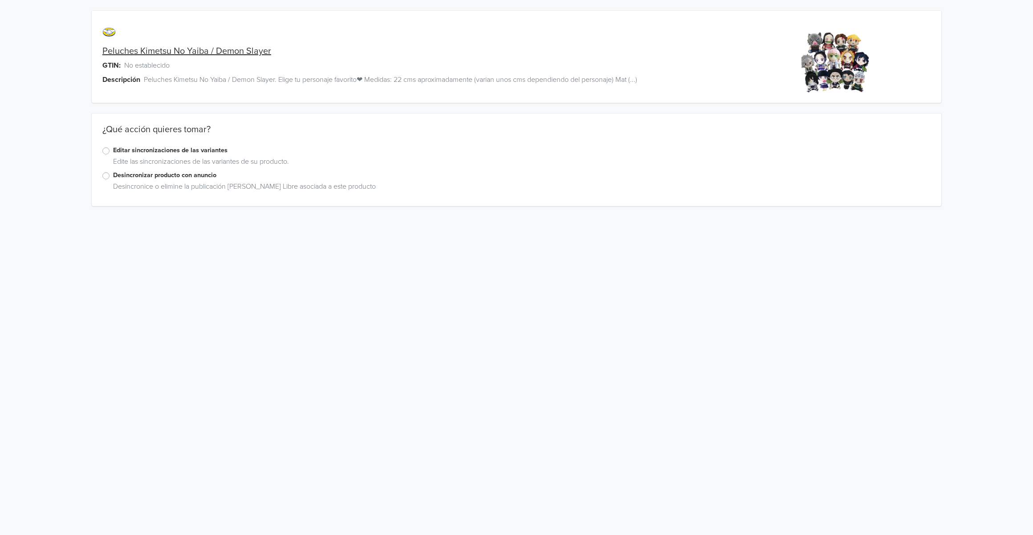
click at [156, 148] on label "Editar sincronizaciones de las variantes" at bounding box center [521, 151] width 817 height 10
click at [0, 0] on input "Editar sincronizaciones de las variantes" at bounding box center [0, 0] width 0 height 0
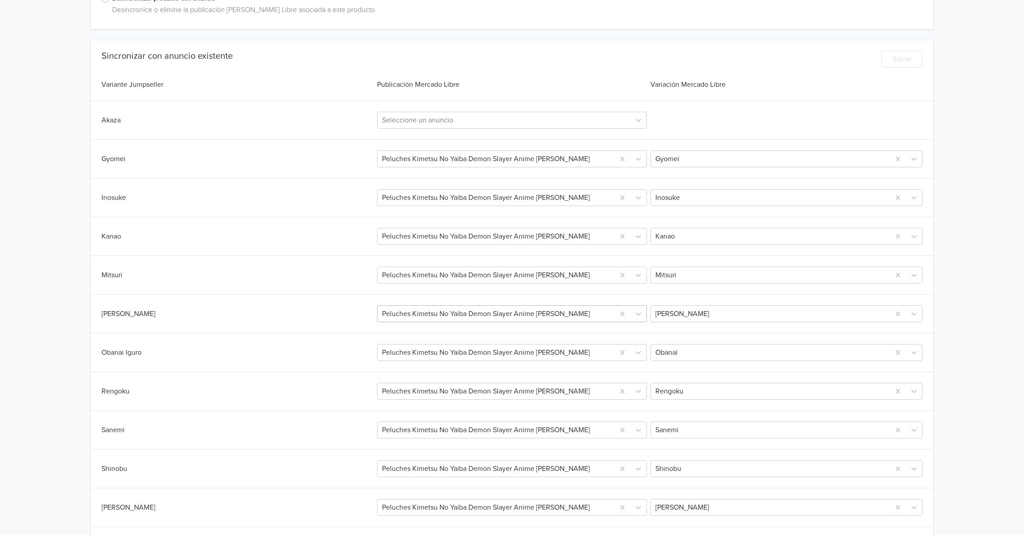
scroll to position [178, 0]
click at [434, 119] on div at bounding box center [504, 119] width 244 height 12
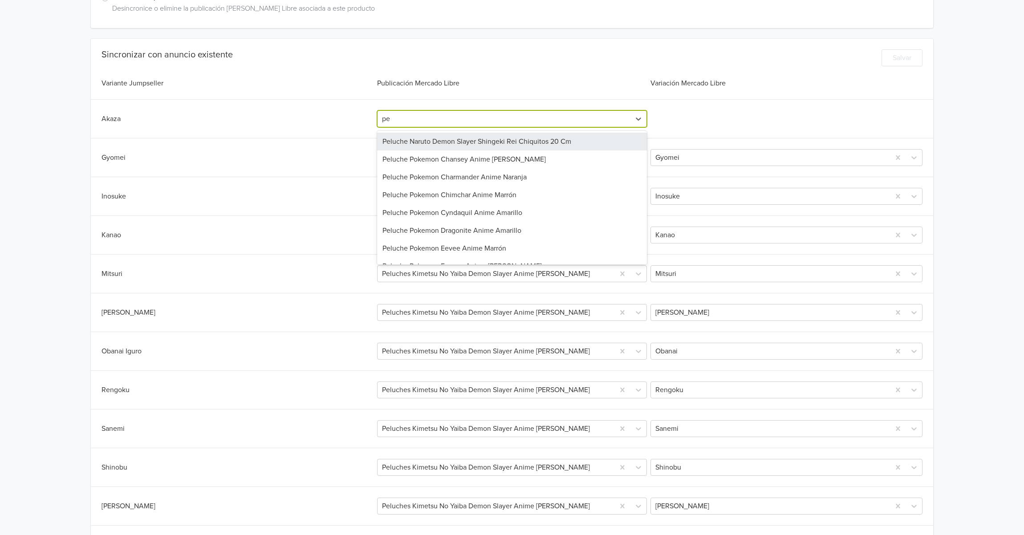
type input "p"
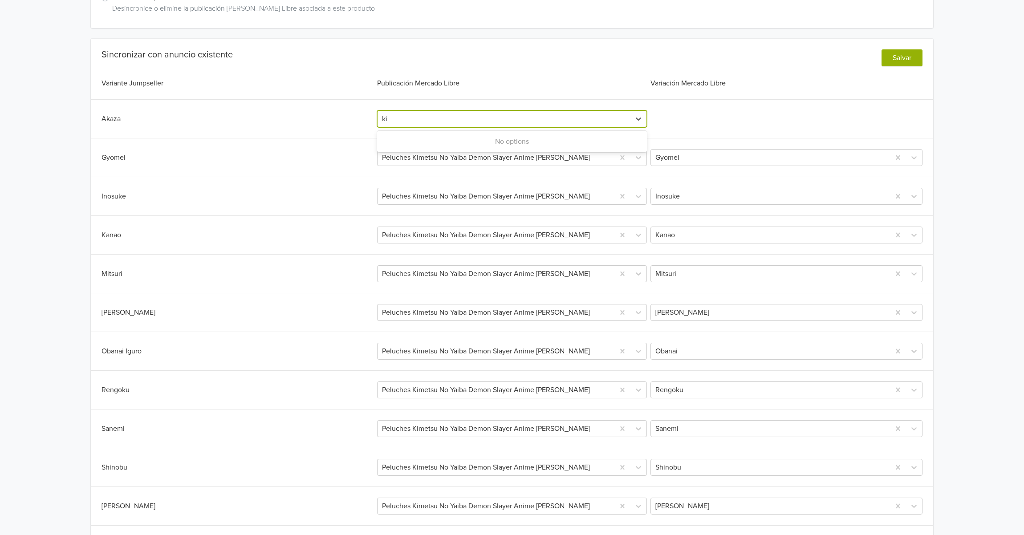
type input "k"
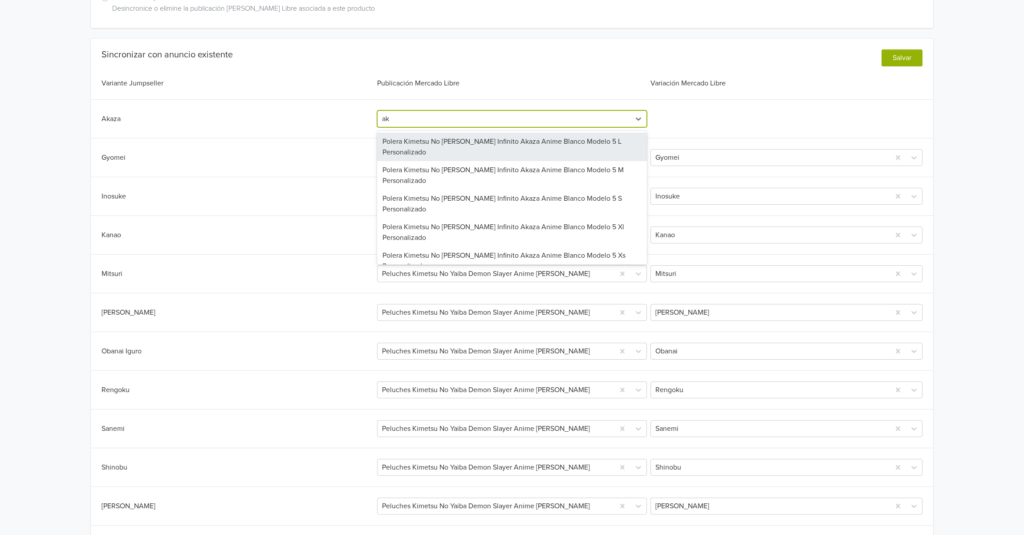
type input "a"
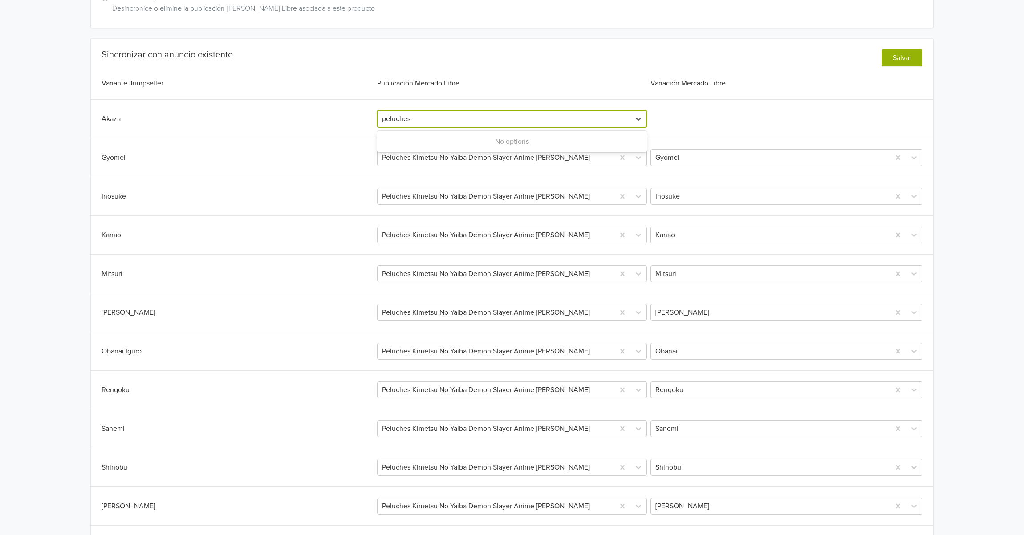
type input "peluches"
click at [331, 136] on div "Sincronizar con anuncio existente Salvar Variante Jumpseller Publicación Mercad…" at bounding box center [512, 398] width 842 height 698
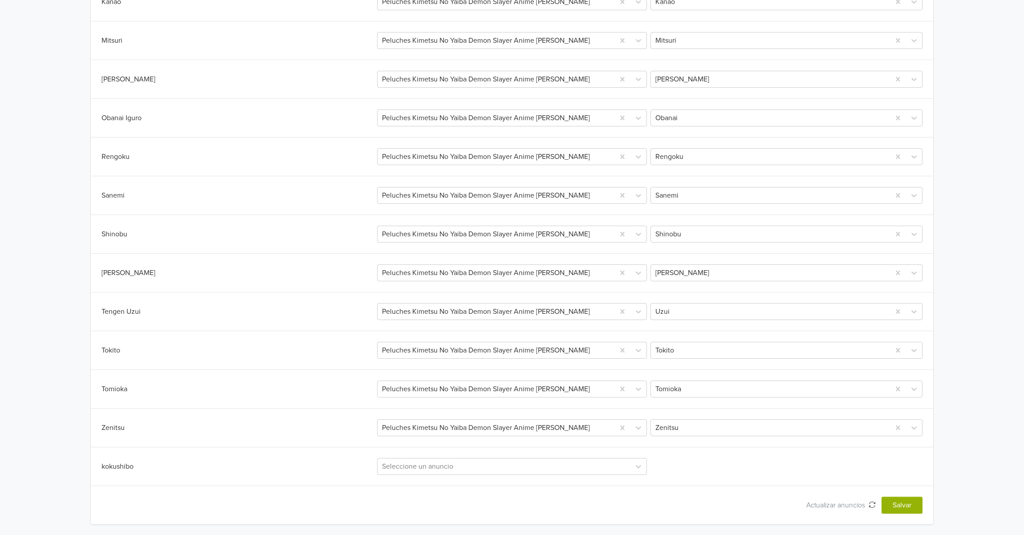
scroll to position [0, 0]
